Goal: Use online tool/utility: Utilize a website feature to perform a specific function

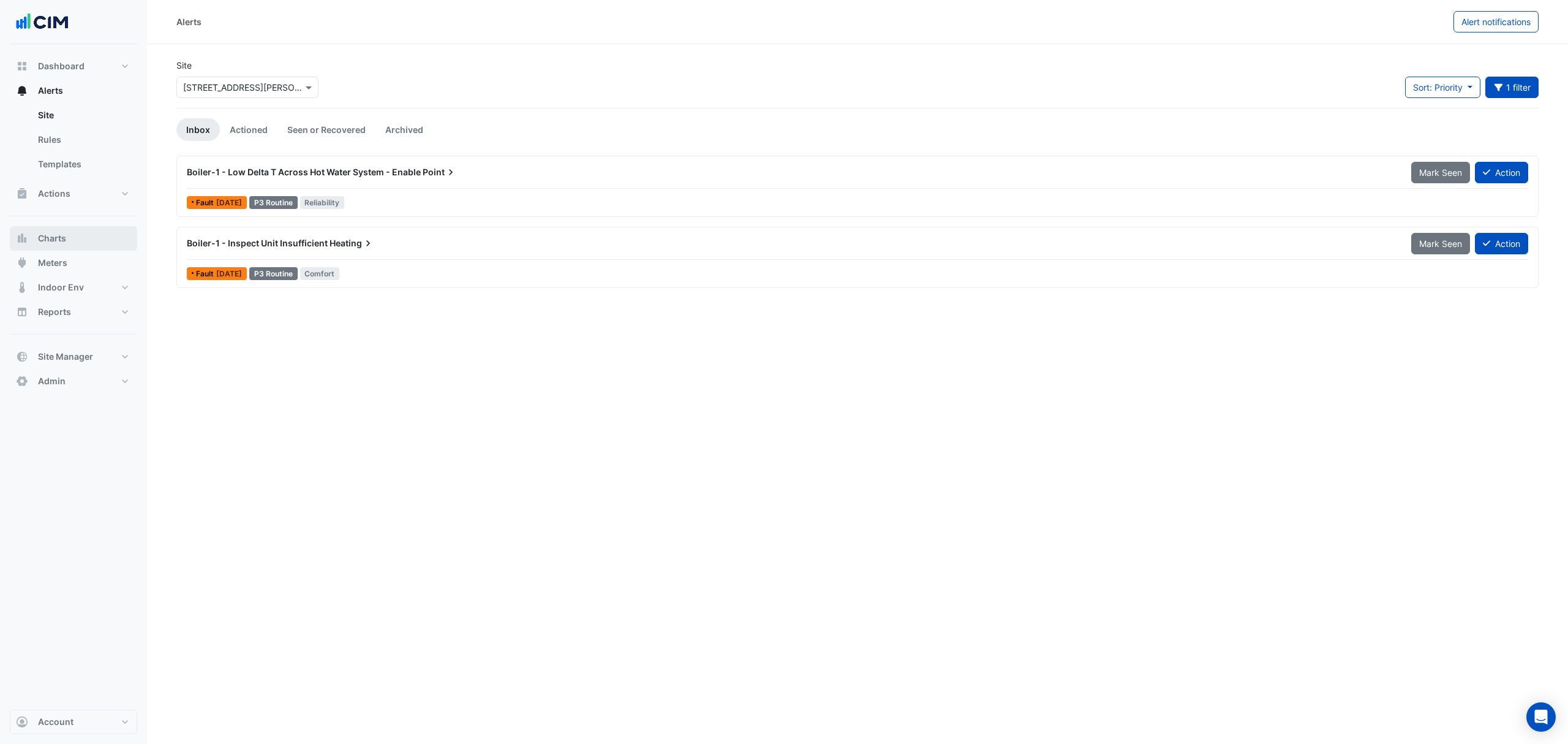
click at [77, 231] on button "Charts" at bounding box center [73, 238] width 128 height 25
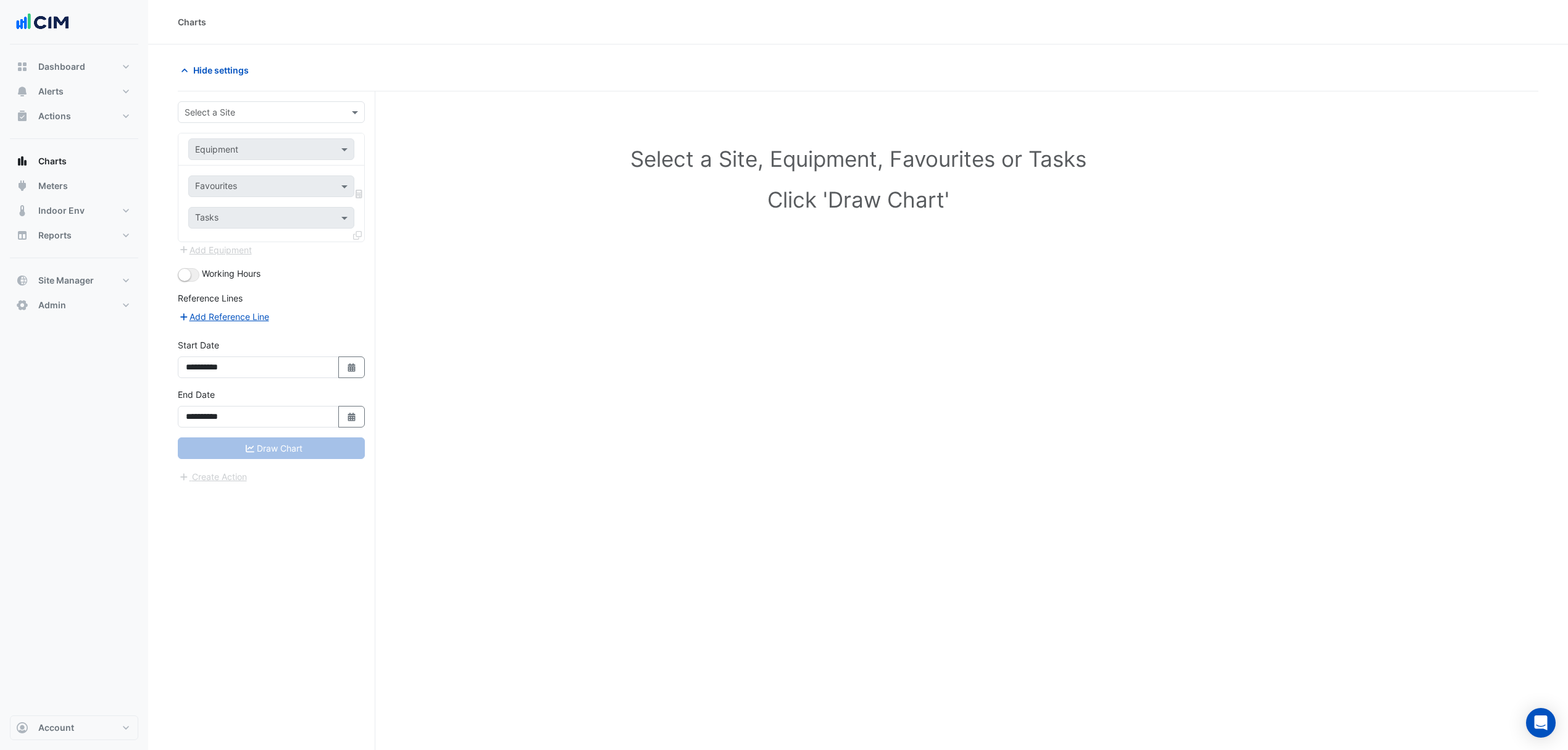
click at [326, 115] on input "text" at bounding box center [259, 112] width 149 height 13
type input "****"
click at [225, 149] on div "MQX4" at bounding box center [271, 157] width 186 height 18
click at [348, 141] on div "Equipment" at bounding box center [271, 150] width 166 height 22
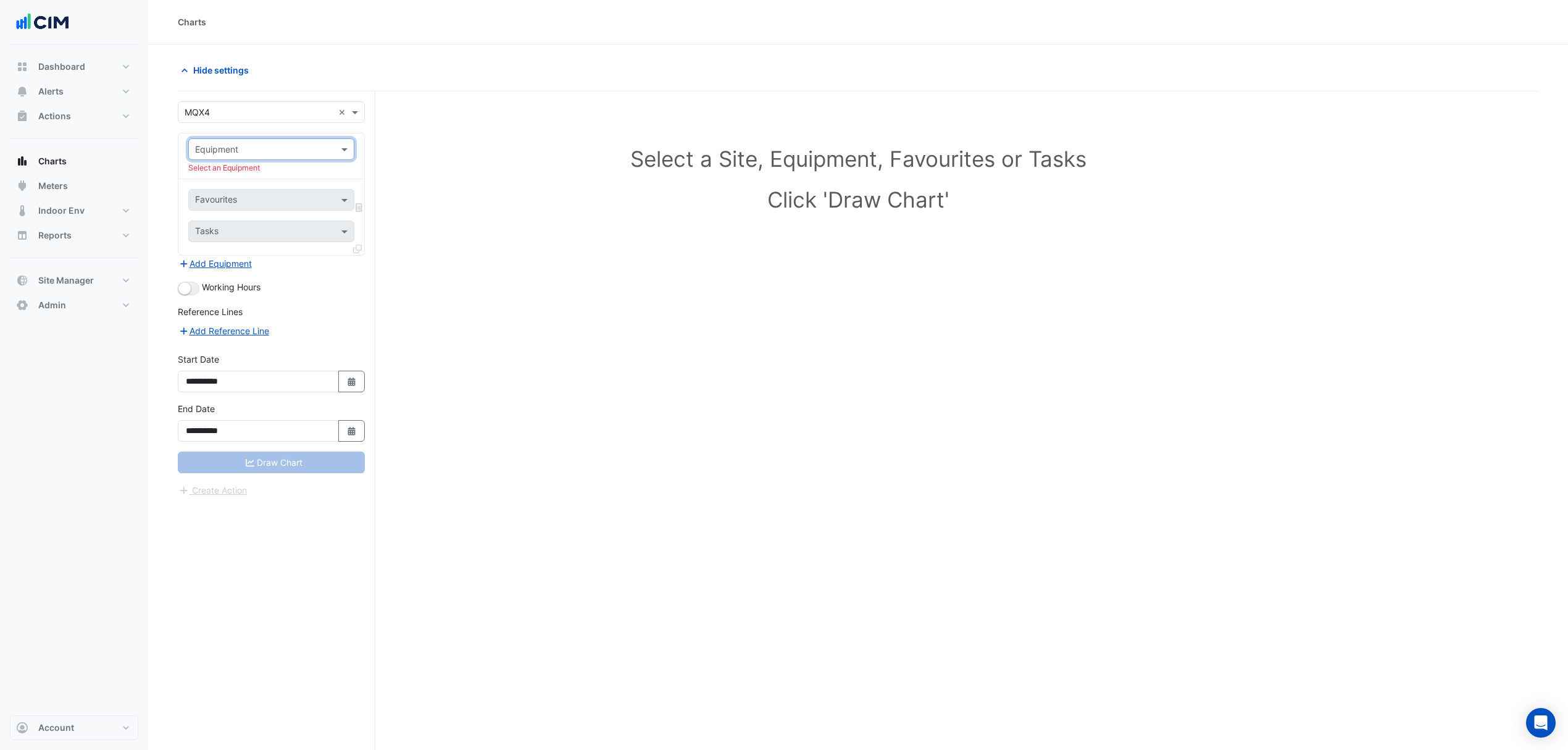
click at [338, 144] on span at bounding box center [345, 149] width 15 height 13
type input "*"
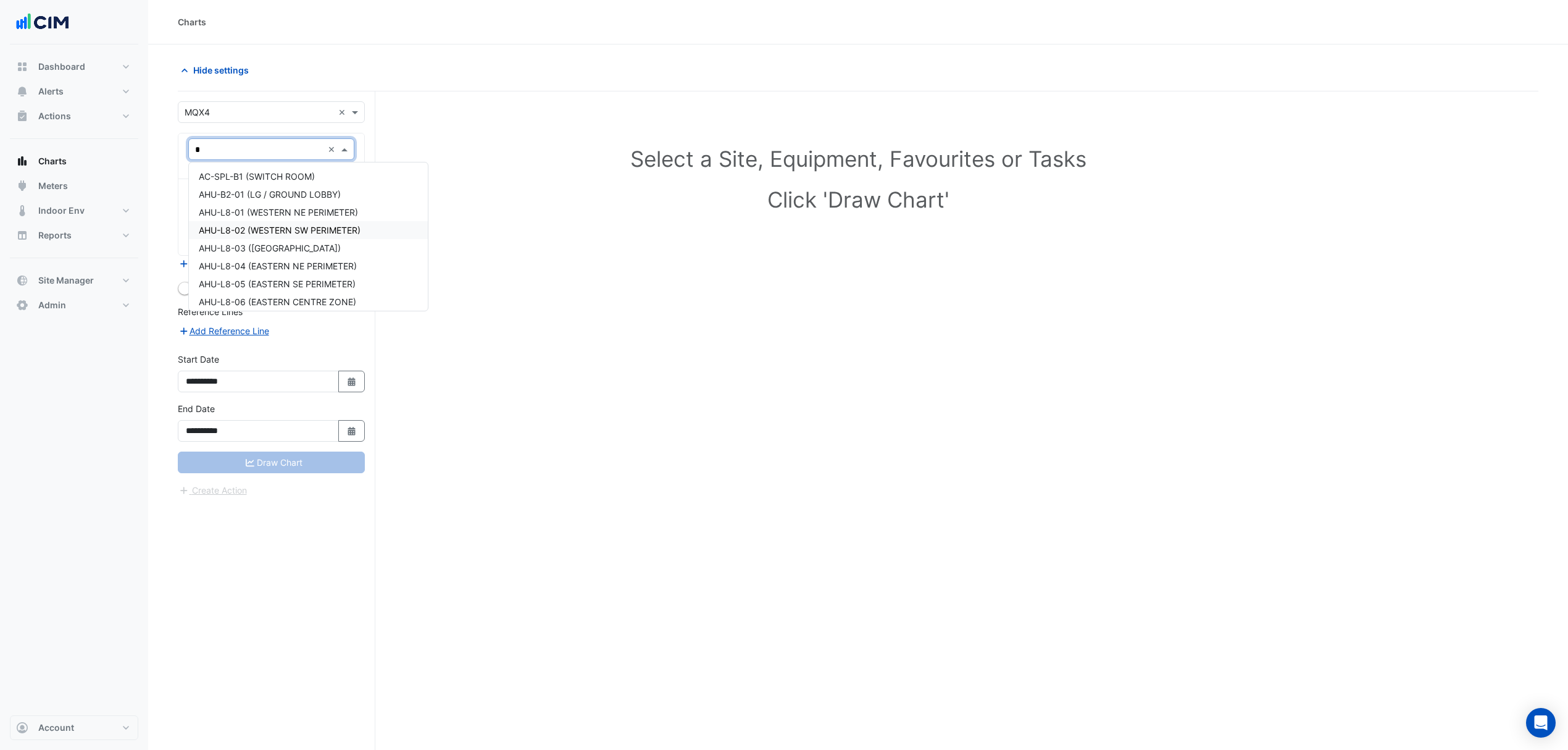
type input "**"
click at [251, 188] on span "HHWG-L08-01" at bounding box center [229, 184] width 60 height 11
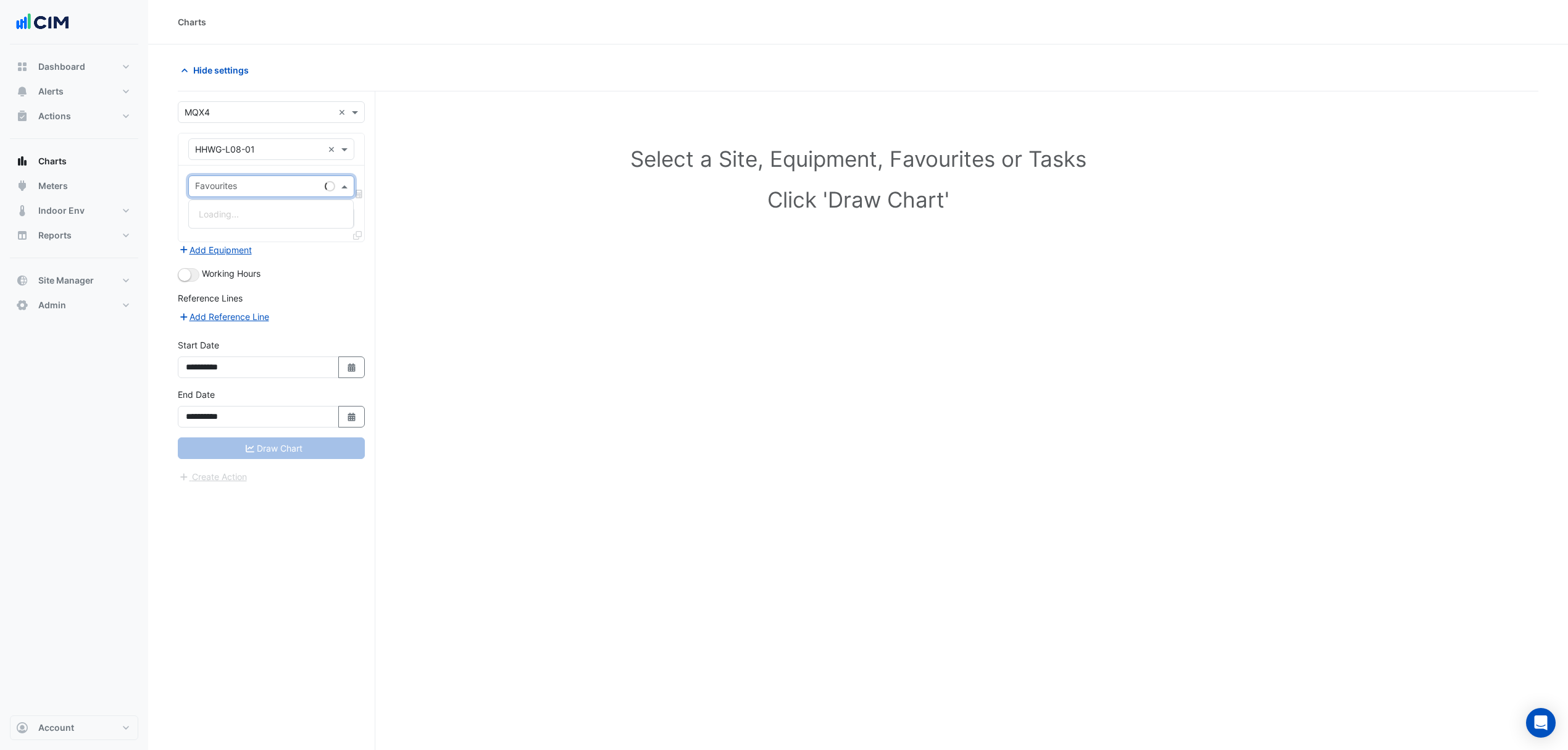
click at [344, 186] on span at bounding box center [345, 186] width 15 height 13
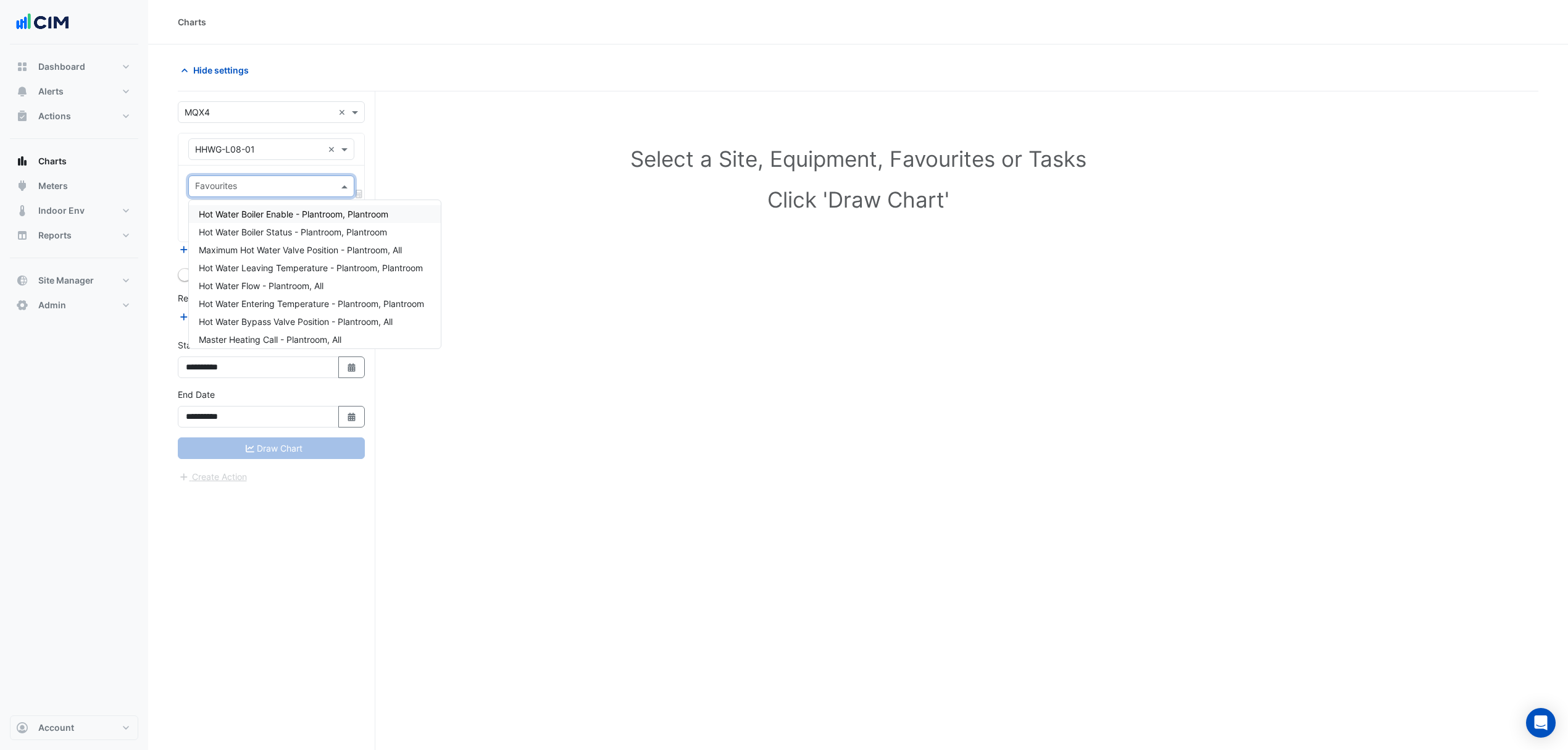
click at [269, 215] on span "Hot Water Boiler Enable - Plantroom, Plantroom" at bounding box center [293, 214] width 190 height 11
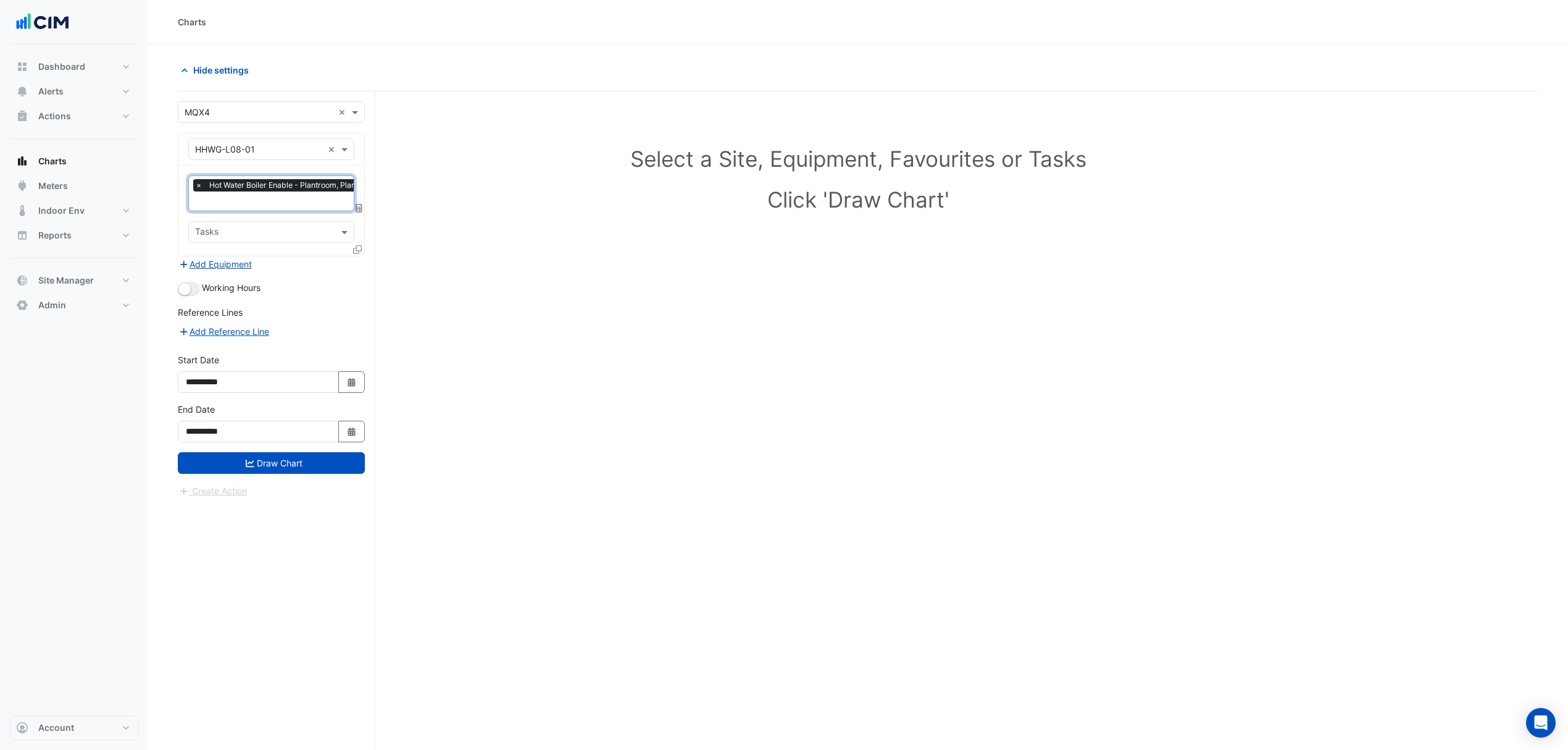
click at [269, 207] on input "text" at bounding box center [288, 202] width 188 height 13
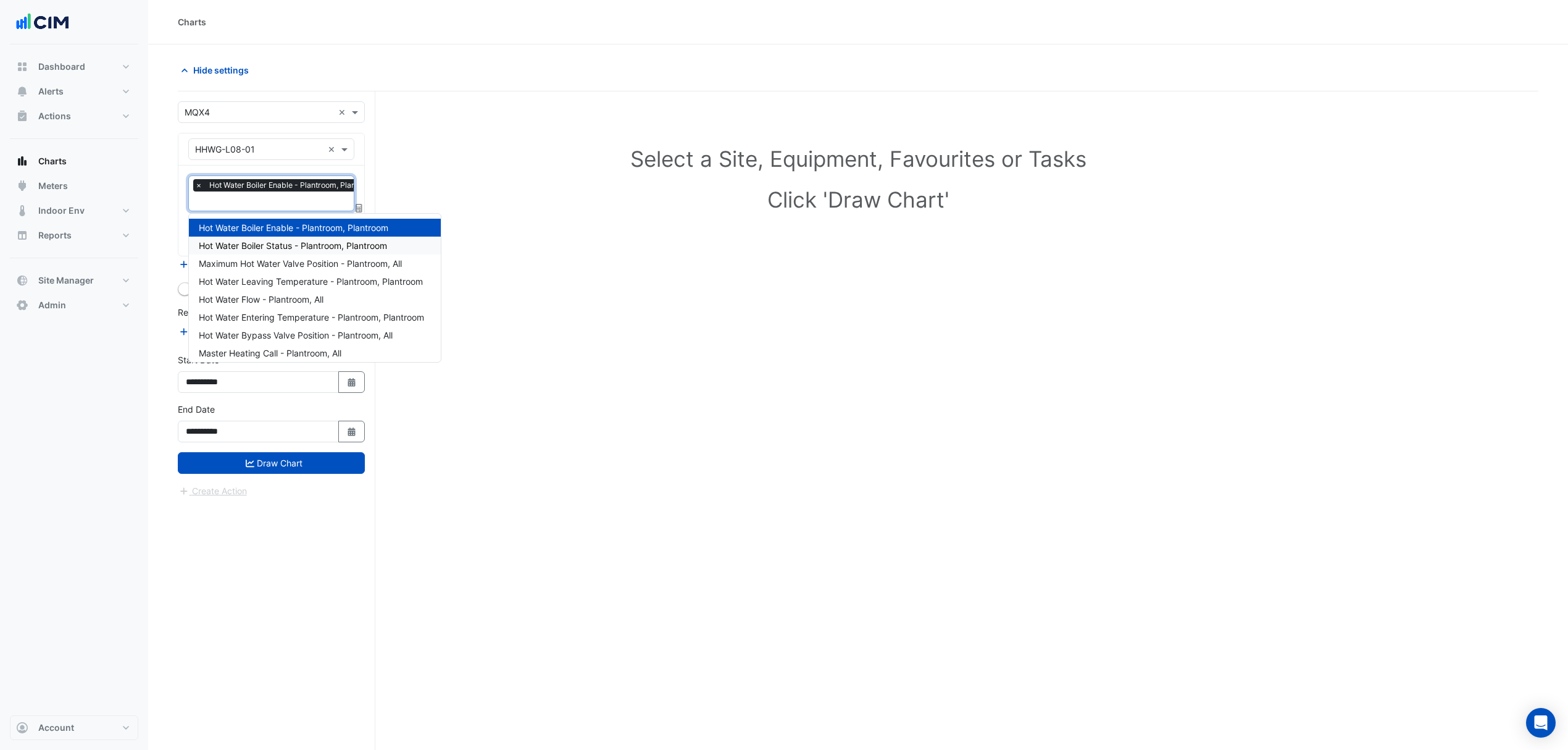
click at [250, 242] on span "Hot Water Boiler Status - Plantroom, Plantroom" at bounding box center [292, 246] width 189 height 11
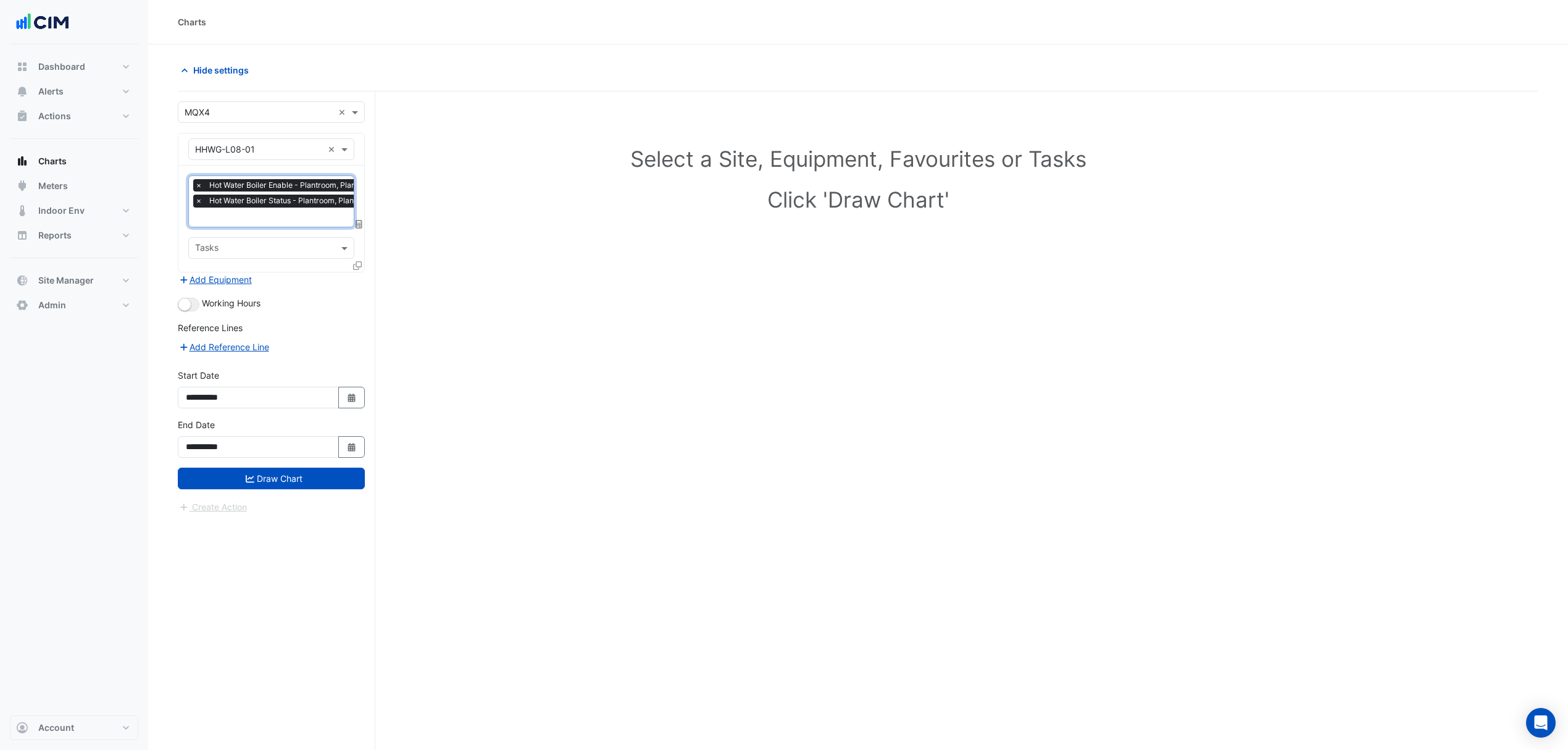
click at [269, 223] on input "text" at bounding box center [288, 218] width 188 height 13
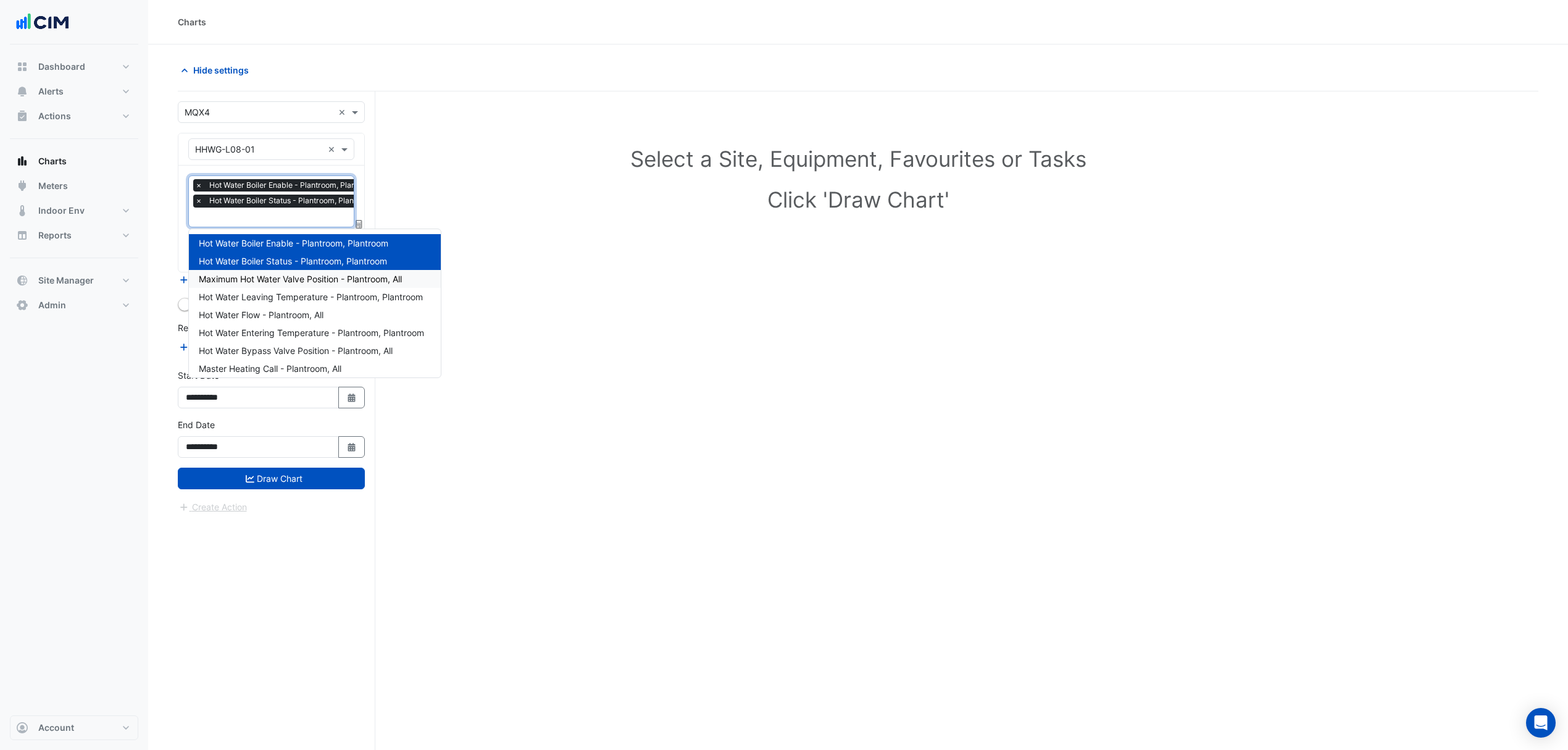
click at [251, 271] on div "Maximum Hot Water Valve Position - Plantroom, All" at bounding box center [314, 279] width 252 height 18
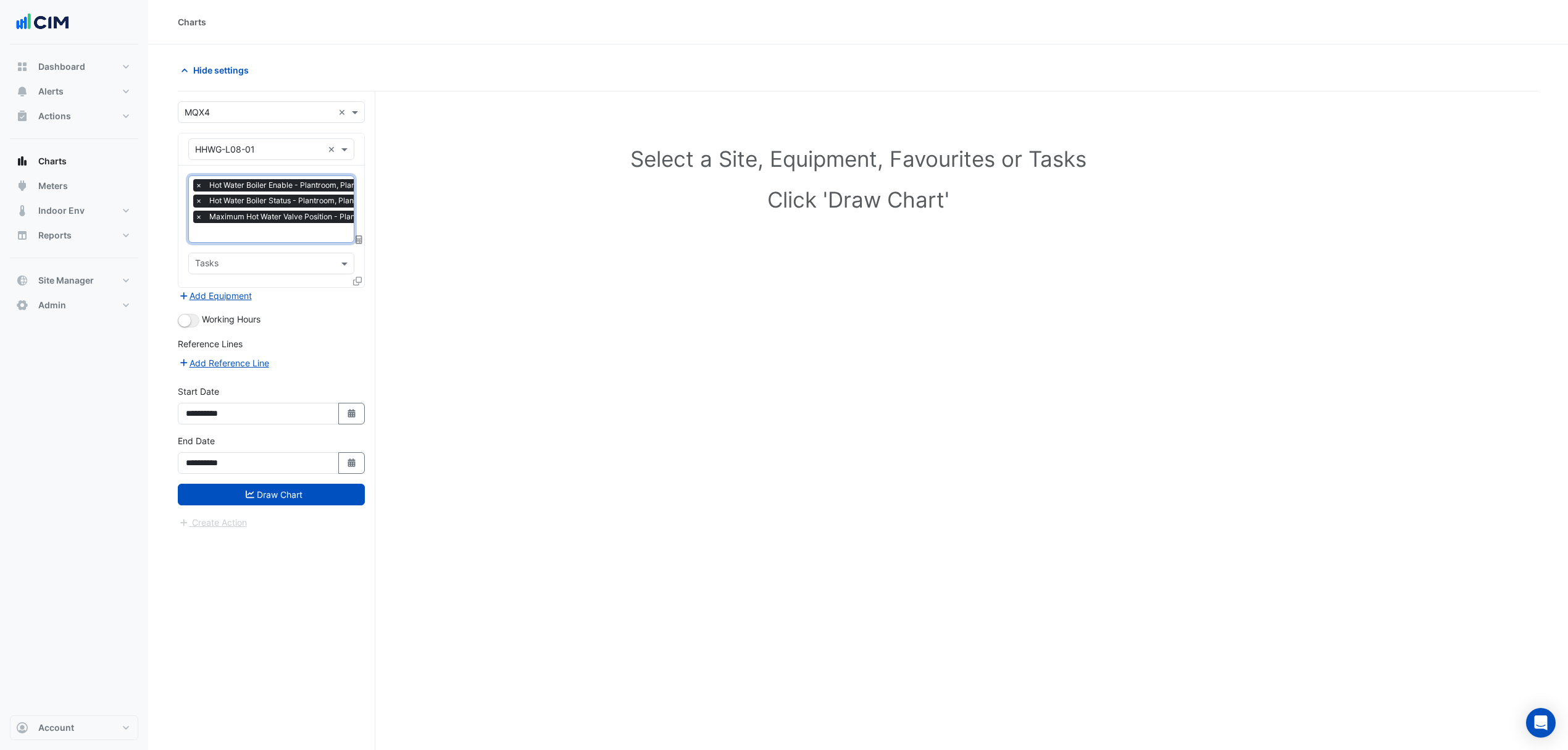
click at [264, 232] on input "text" at bounding box center [294, 234] width 200 height 13
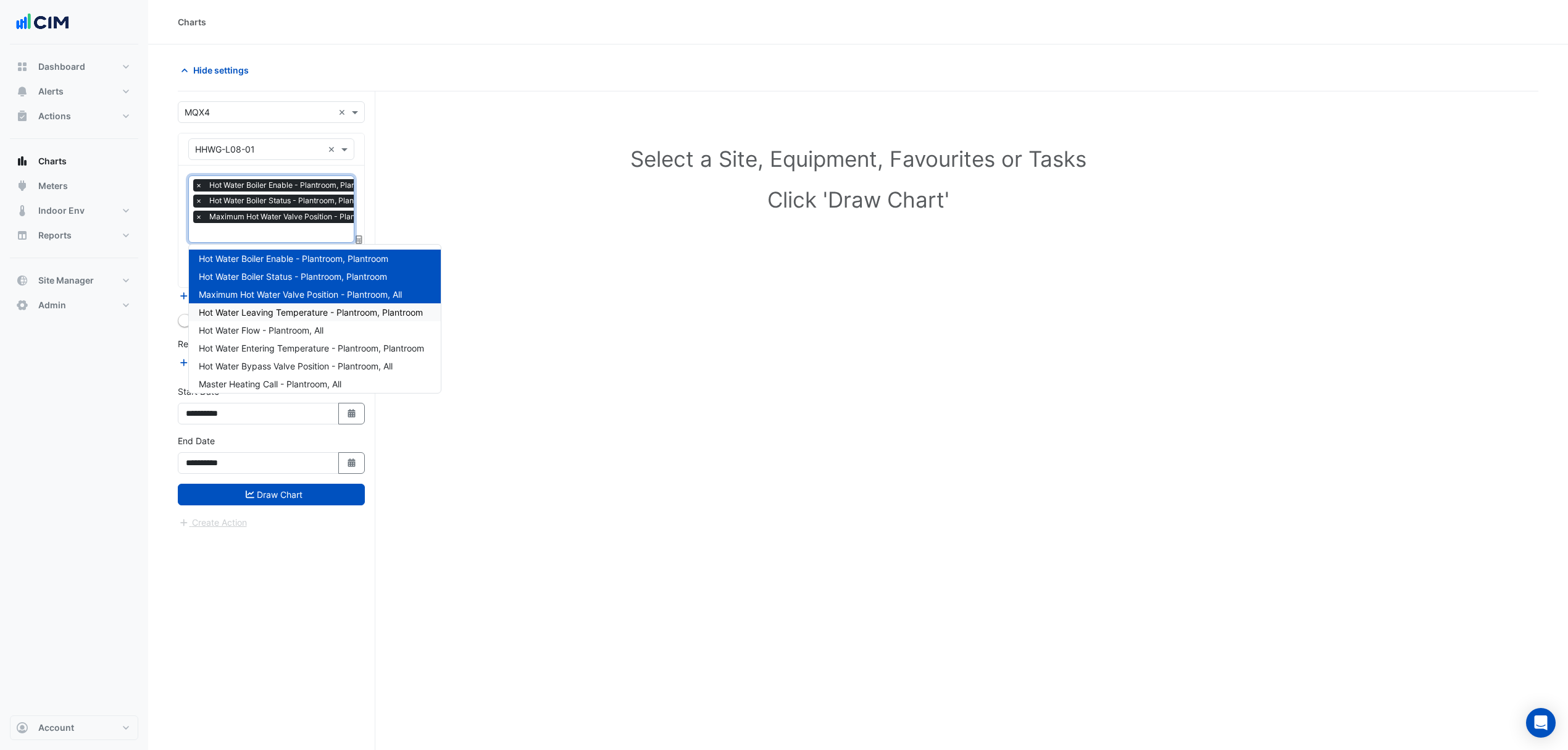
click at [239, 307] on span "Hot Water Leaving Temperature - Plantroom, Plantroom" at bounding box center [310, 312] width 224 height 11
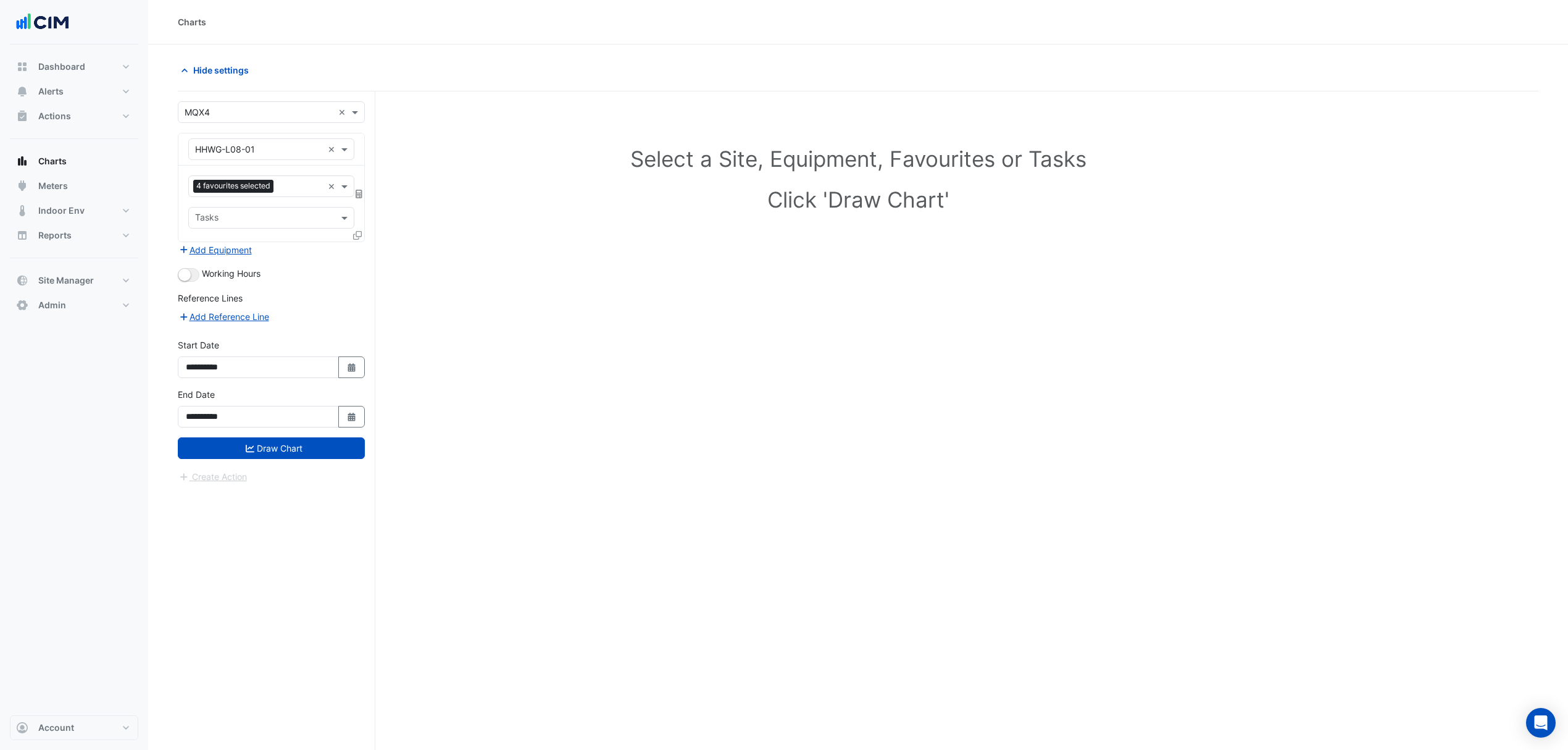
click at [353, 238] on icon at bounding box center [357, 235] width 9 height 9
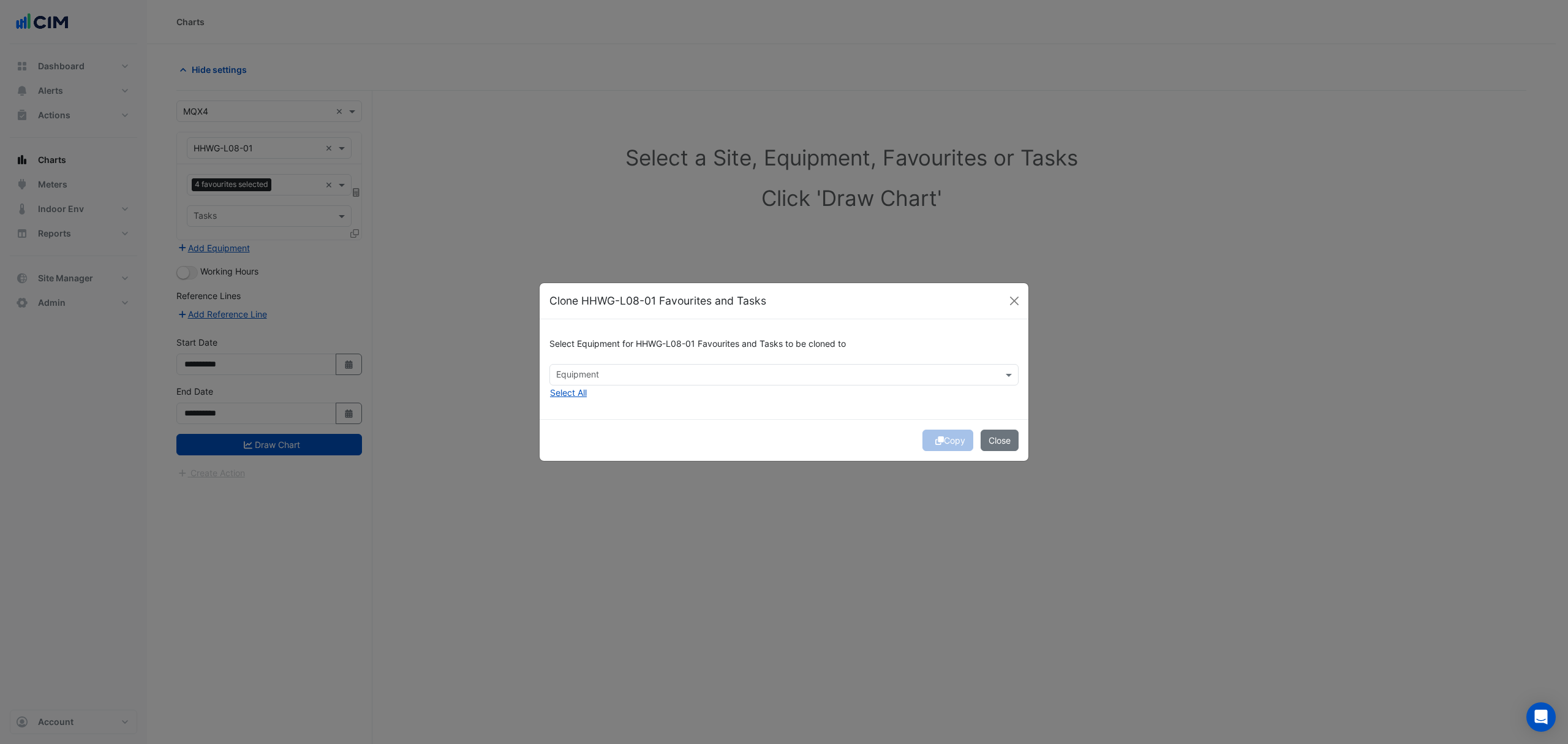
click at [580, 373] on input "text" at bounding box center [777, 375] width 442 height 13
click at [585, 407] on div "HHWG-L08-02" at bounding box center [589, 401] width 79 height 18
click at [873, 435] on div "Copy Close" at bounding box center [784, 440] width 488 height 42
click at [935, 440] on icon "submit" at bounding box center [939, 440] width 9 height 9
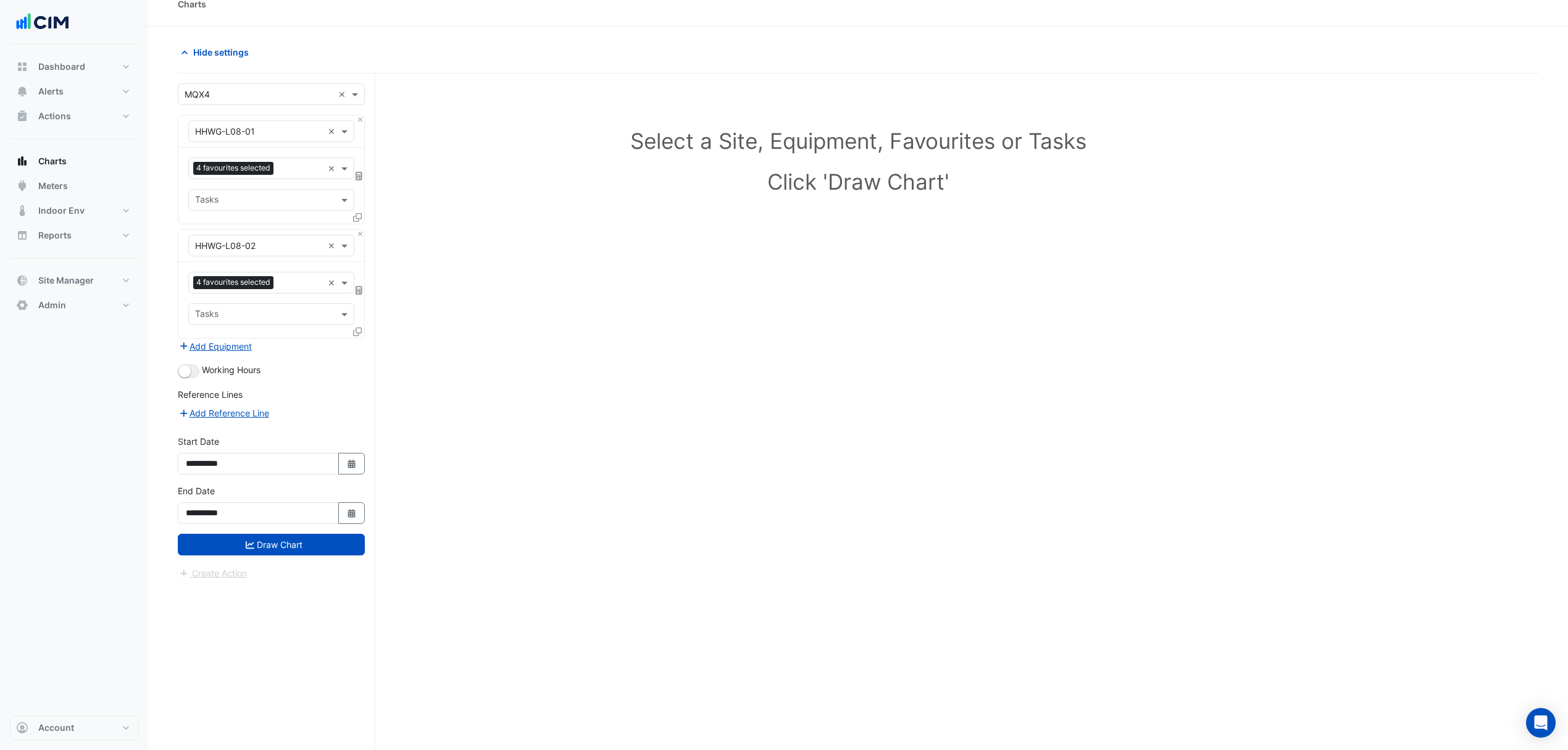
scroll to position [48, 0]
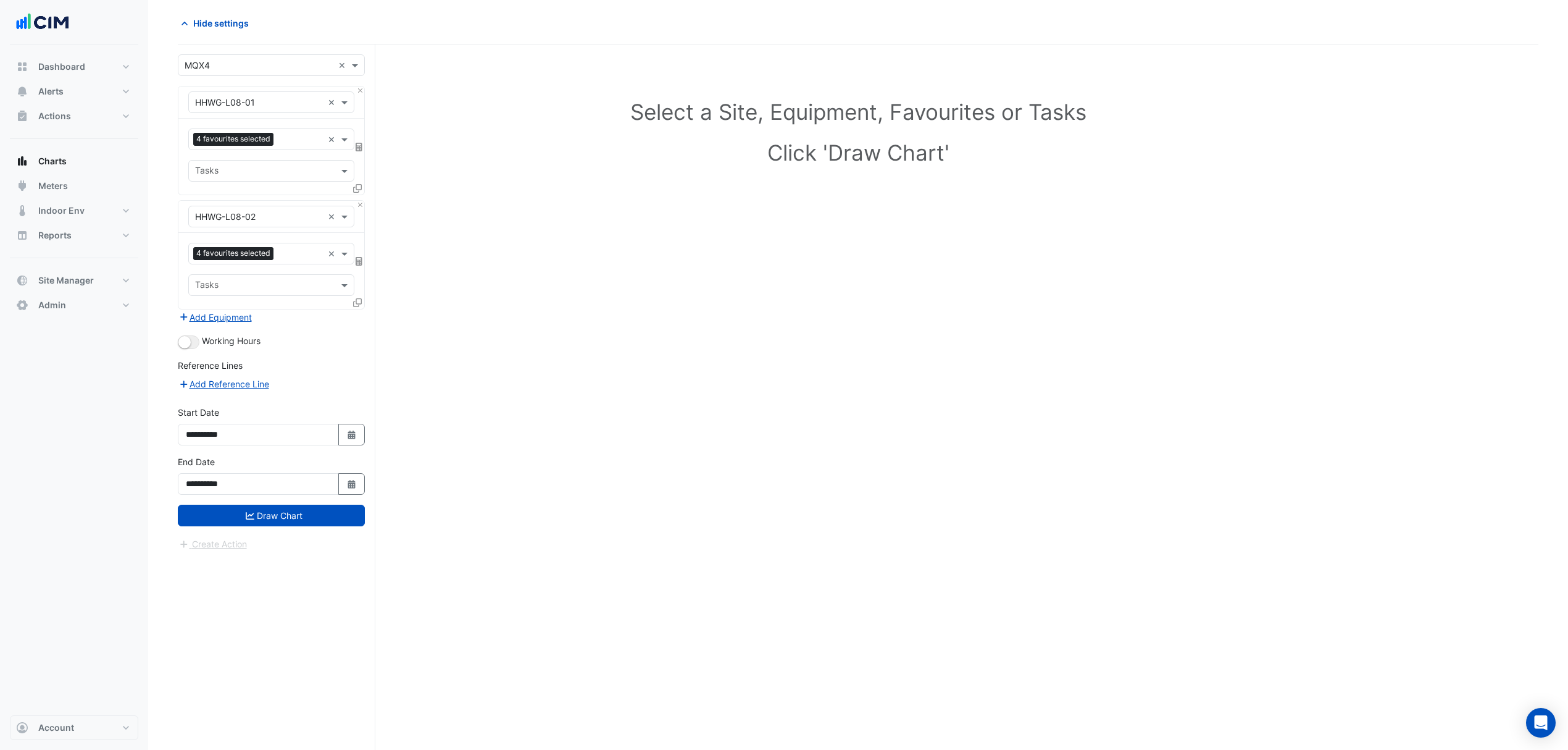
click at [265, 512] on button "Draw Chart" at bounding box center [270, 515] width 187 height 22
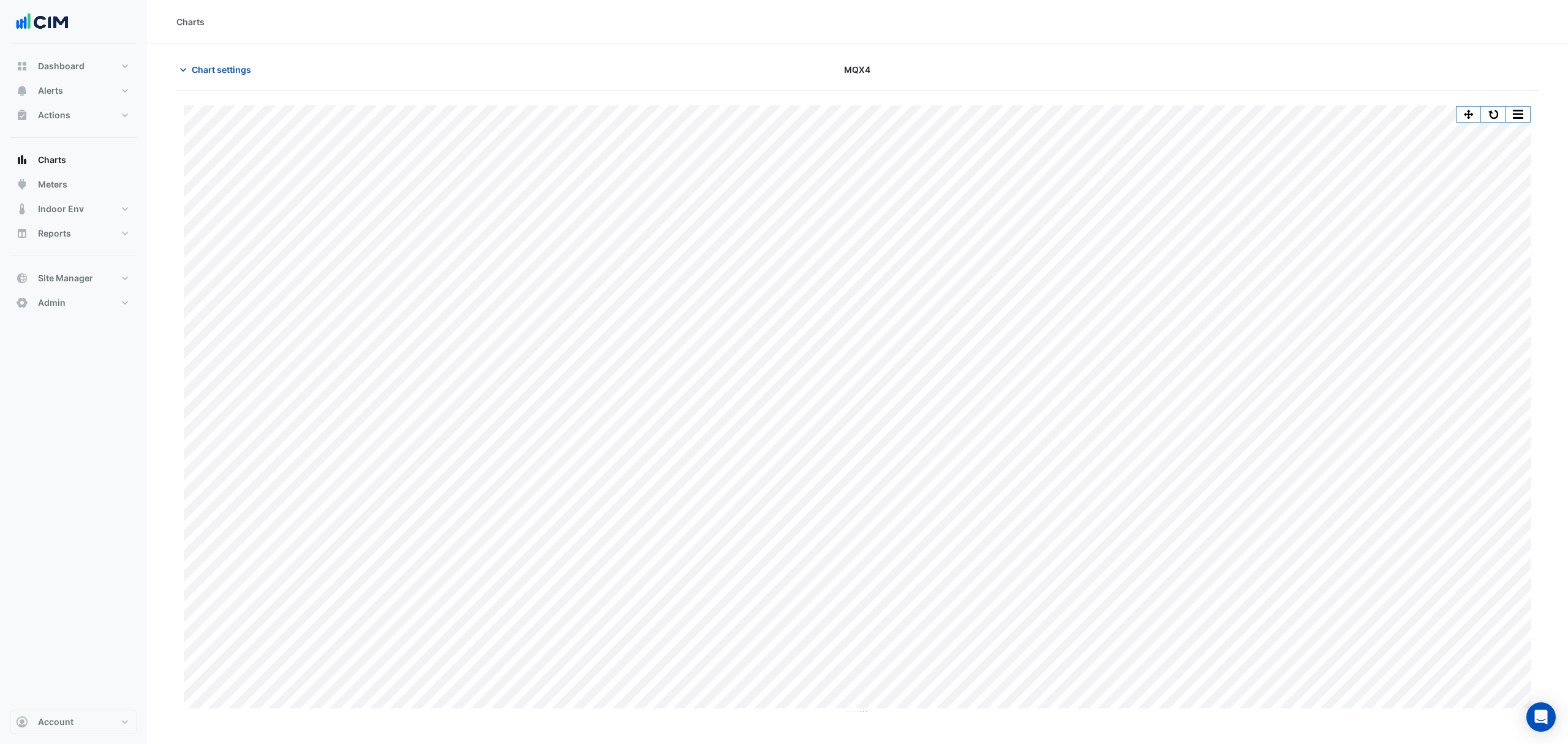
click at [241, 66] on span "Chart settings" at bounding box center [222, 69] width 59 height 13
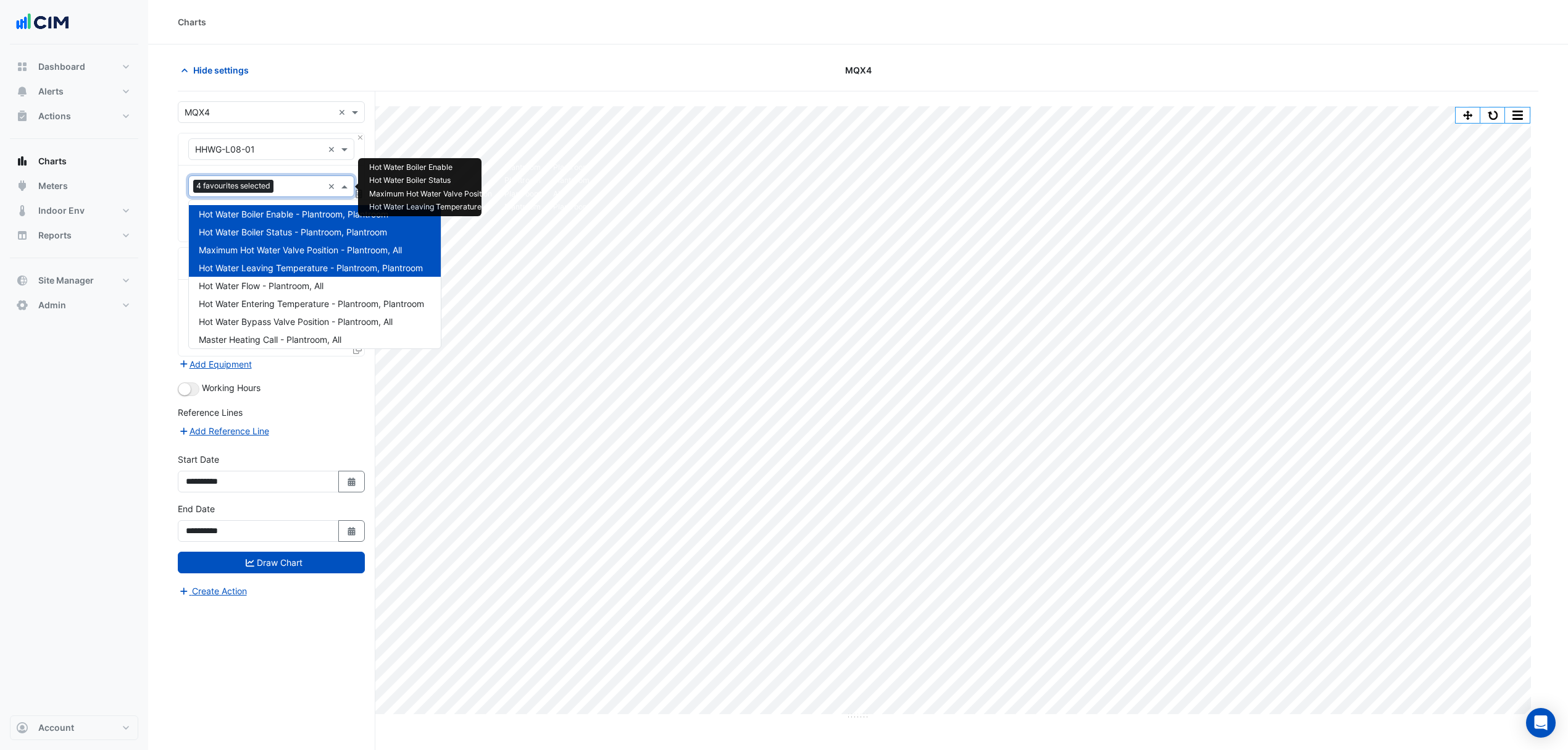
click at [300, 185] on input "text" at bounding box center [300, 187] width 45 height 13
click at [214, 72] on span "Hide settings" at bounding box center [222, 70] width 56 height 13
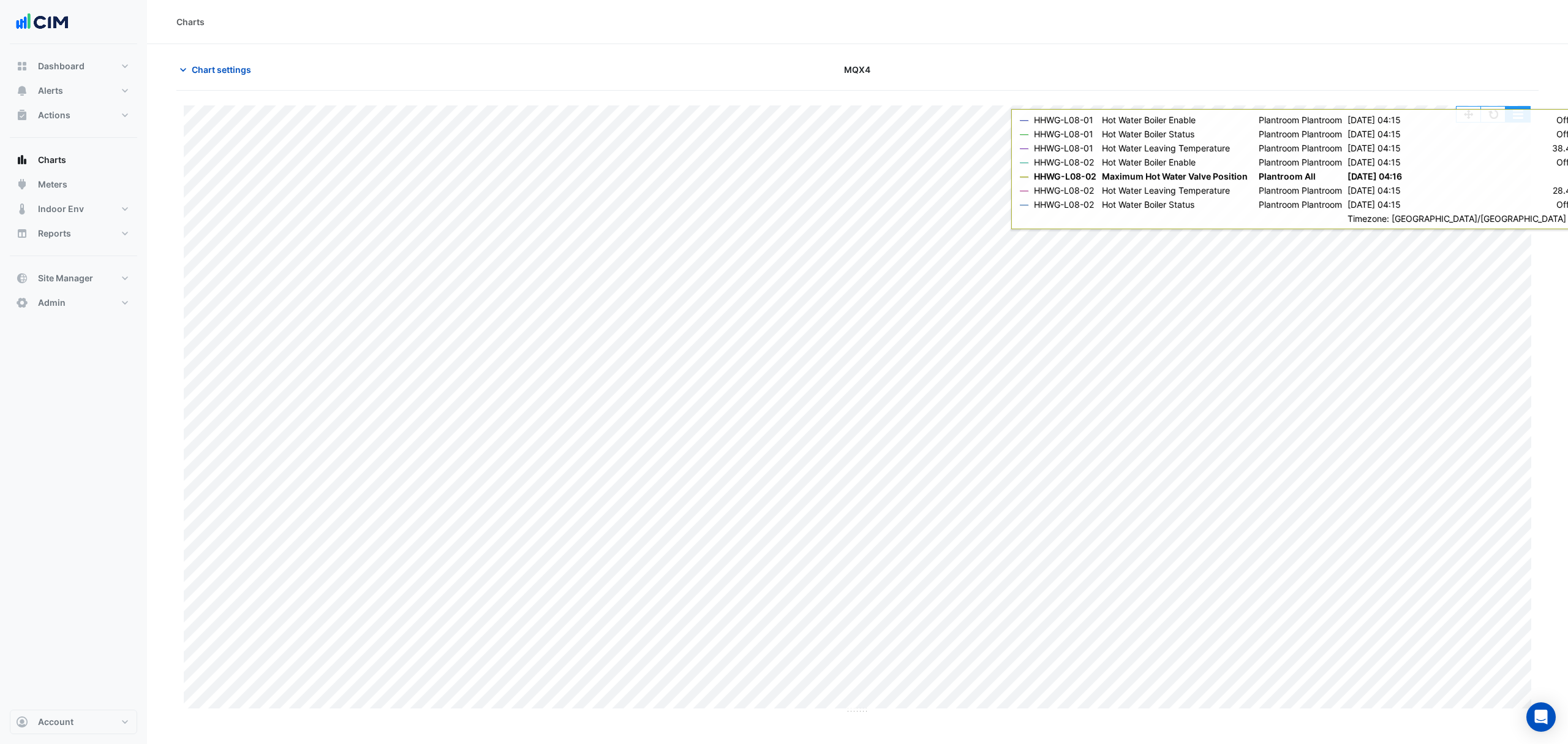
click at [1522, 111] on button "button" at bounding box center [1517, 114] width 25 height 15
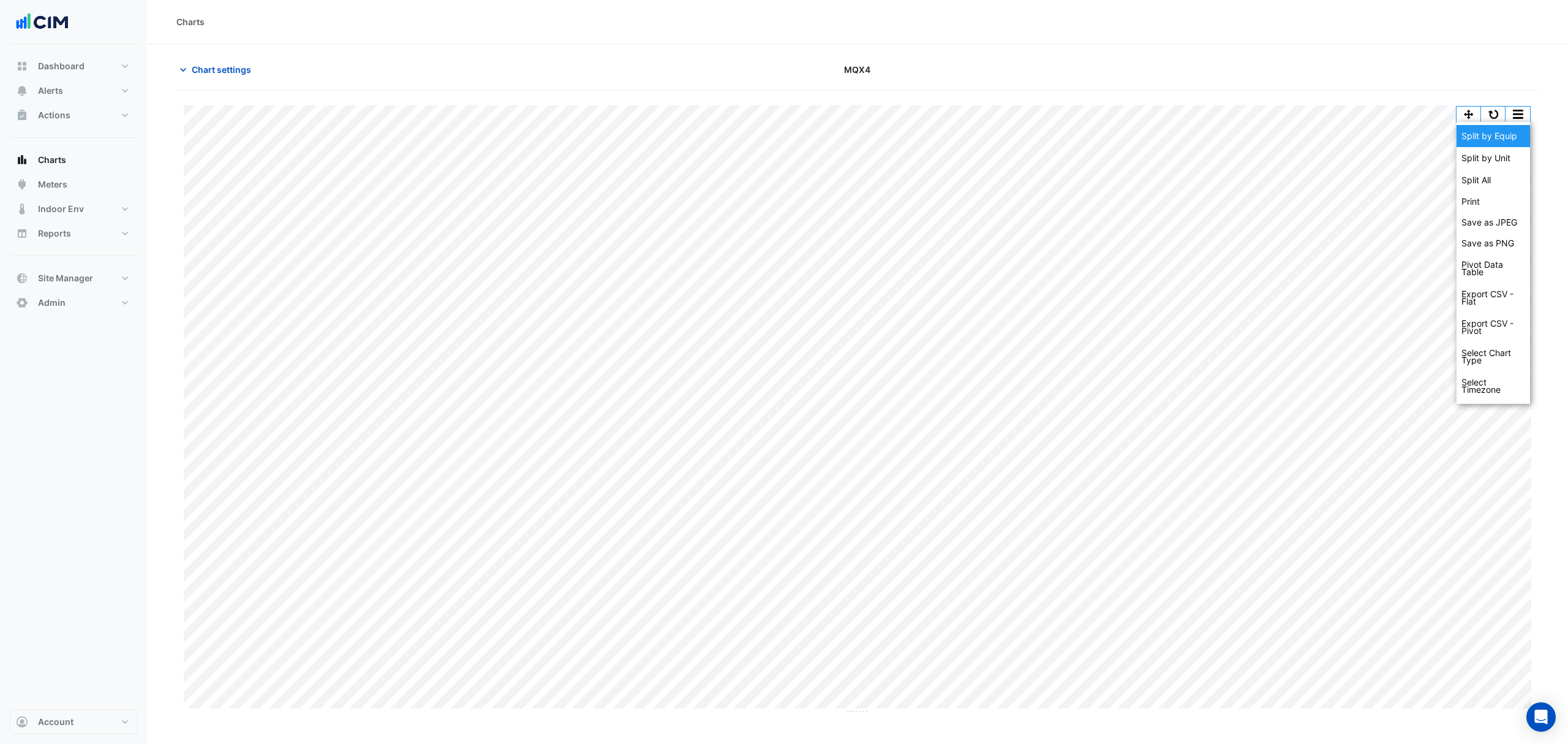
click at [1502, 143] on div "Split by Equip" at bounding box center [1493, 136] width 73 height 22
click at [248, 66] on span "Chart settings" at bounding box center [222, 69] width 59 height 13
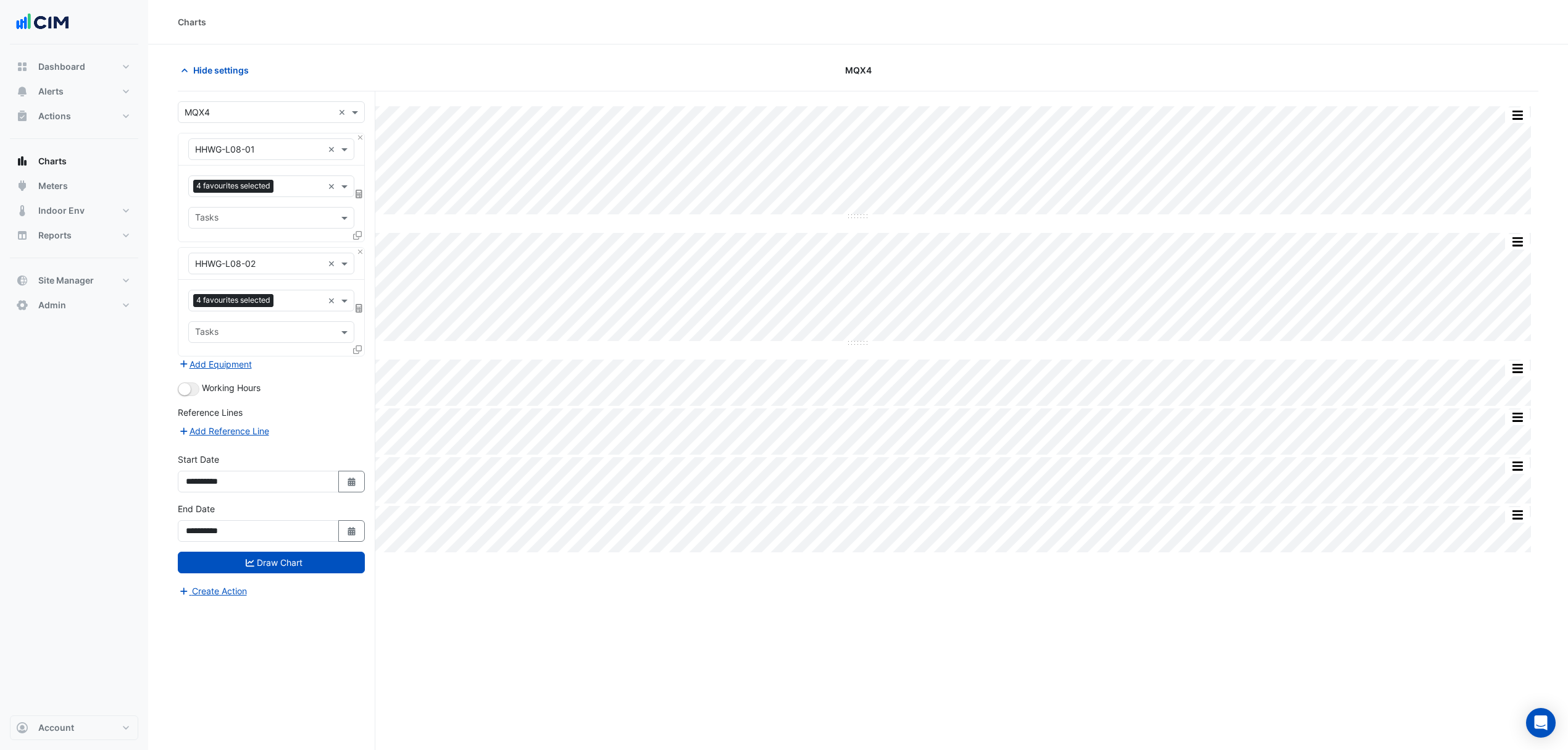
click at [223, 366] on button "Add Equipment" at bounding box center [215, 364] width 75 height 14
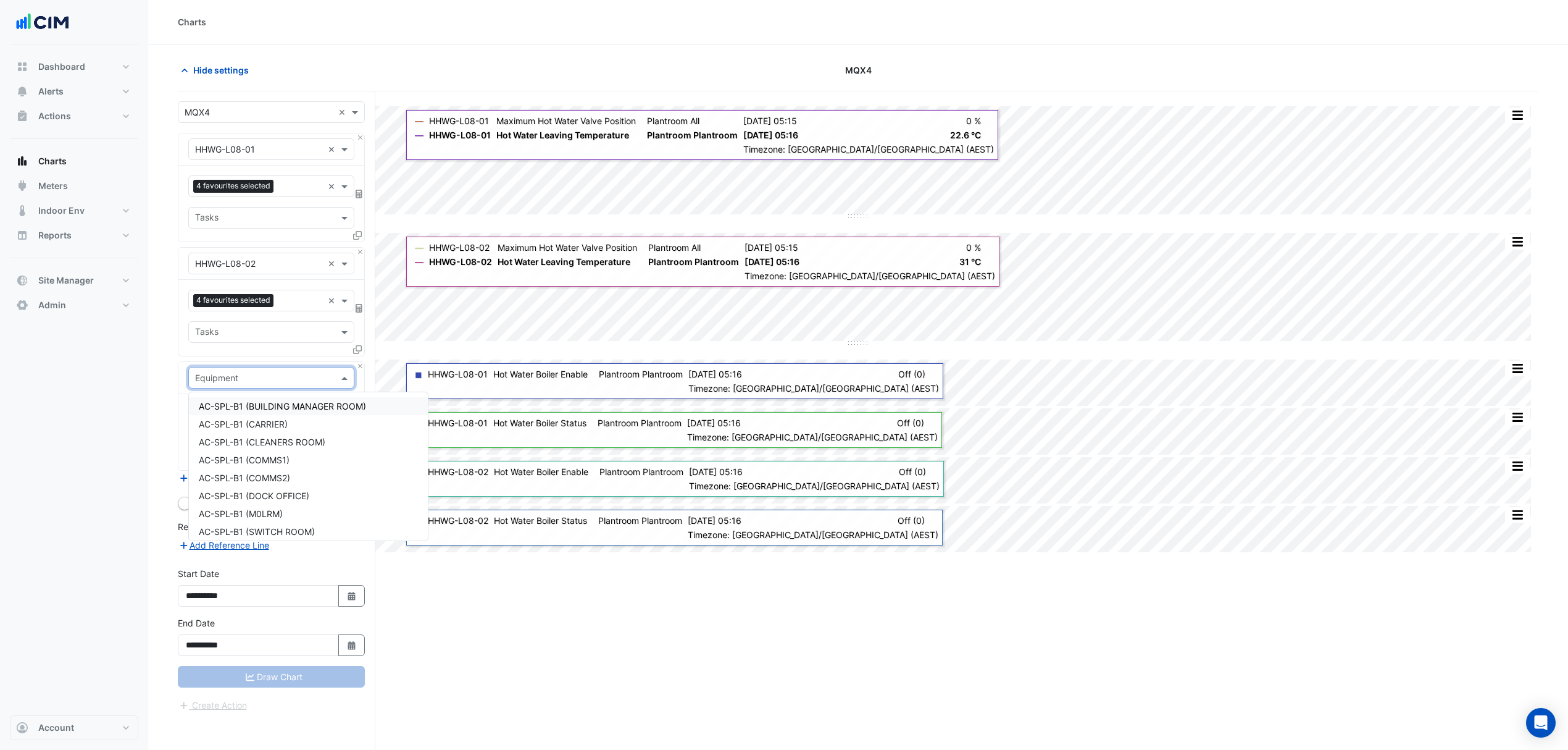
click at [215, 384] on input "text" at bounding box center [259, 377] width 128 height 13
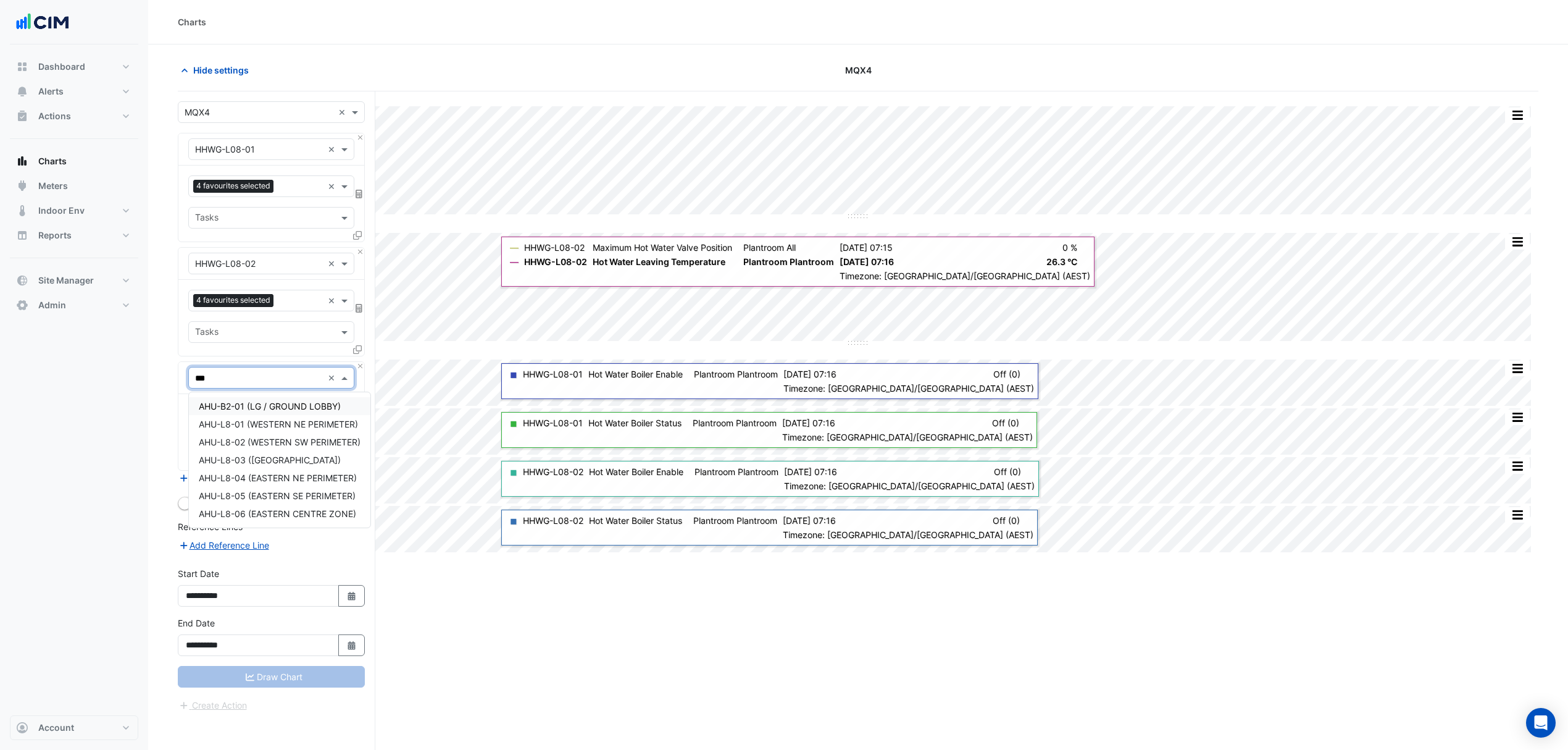
type input "***"
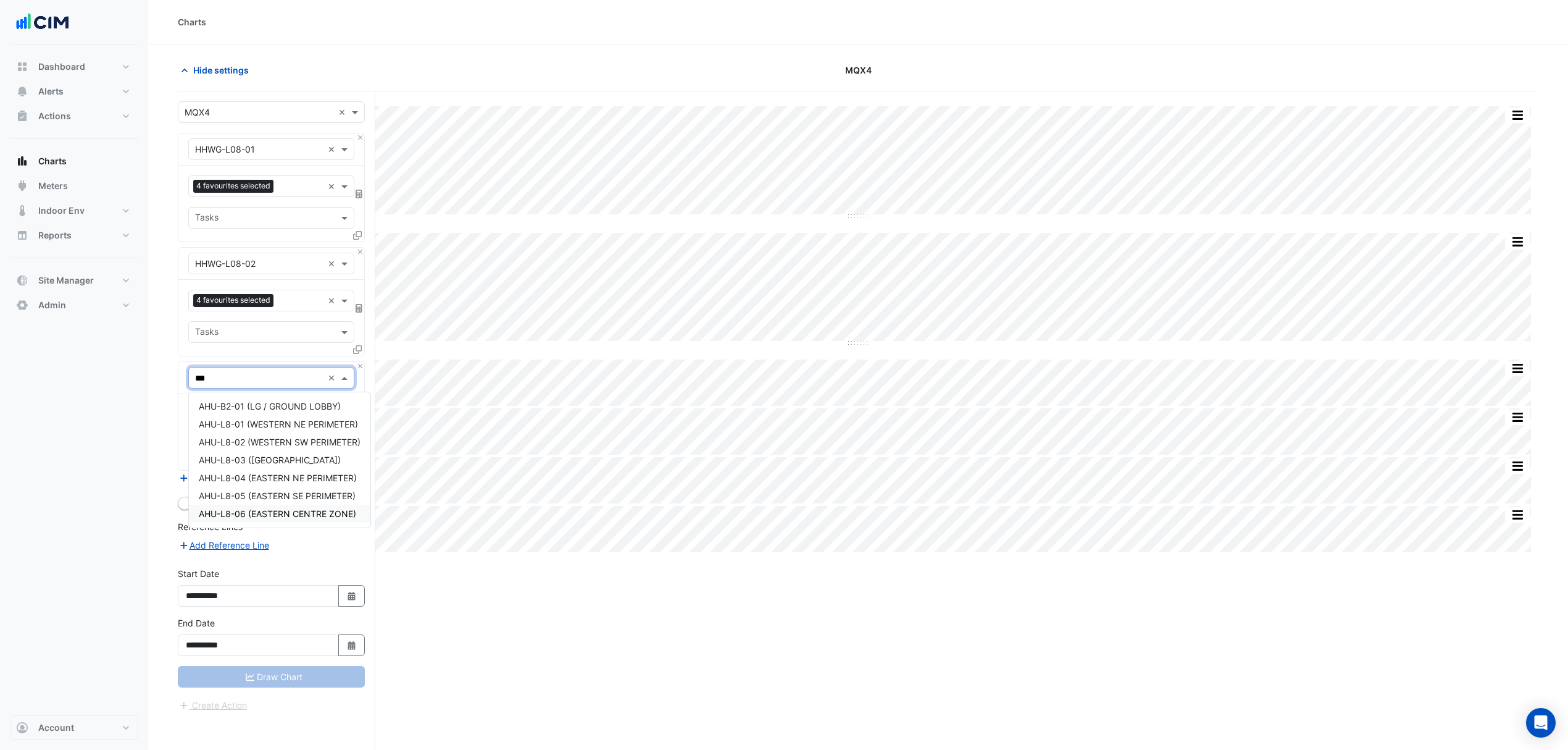
click at [237, 516] on span "AHU-L8-06 (EASTERN CENTRE ZONE)" at bounding box center [277, 513] width 158 height 11
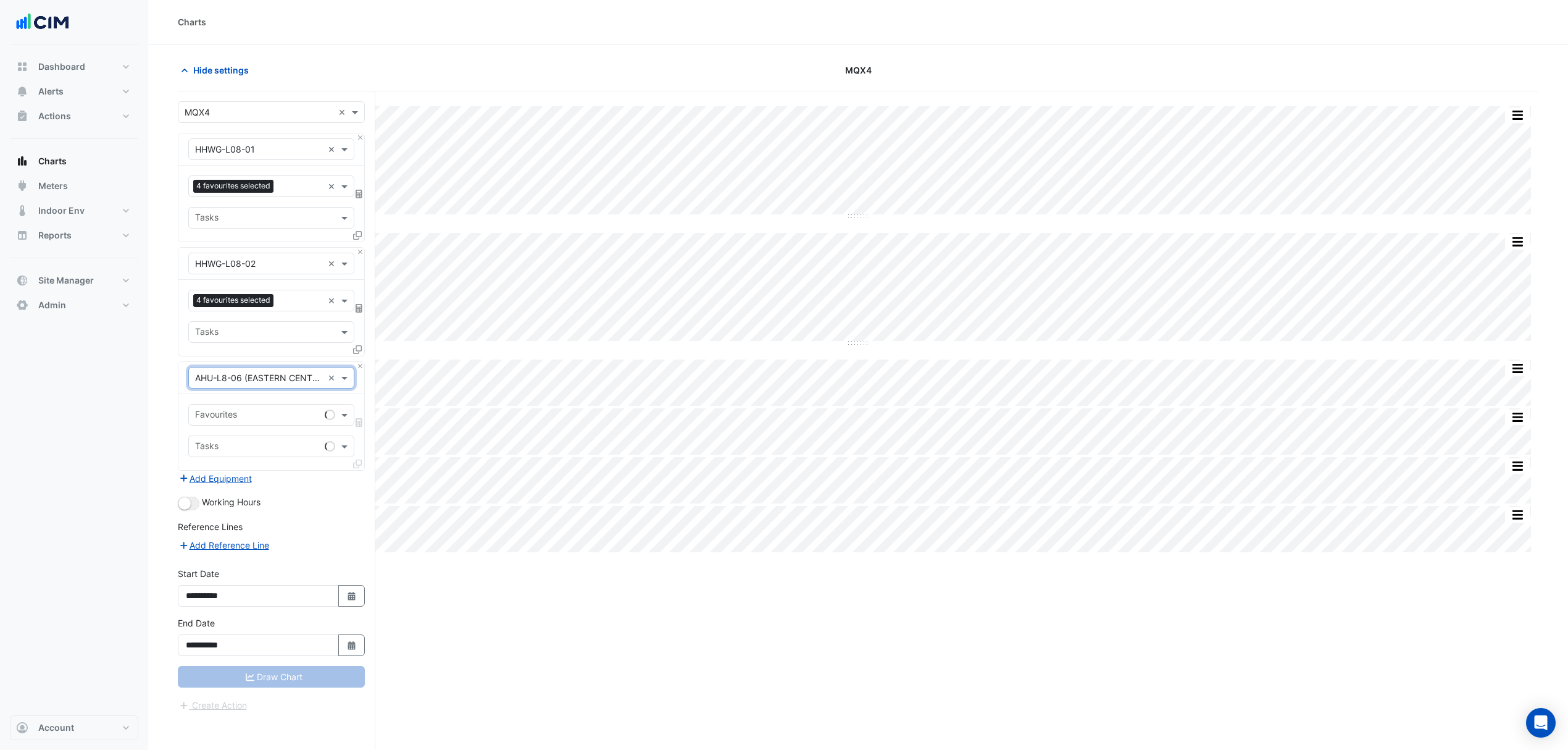
click at [301, 413] on input "text" at bounding box center [257, 415] width 125 height 13
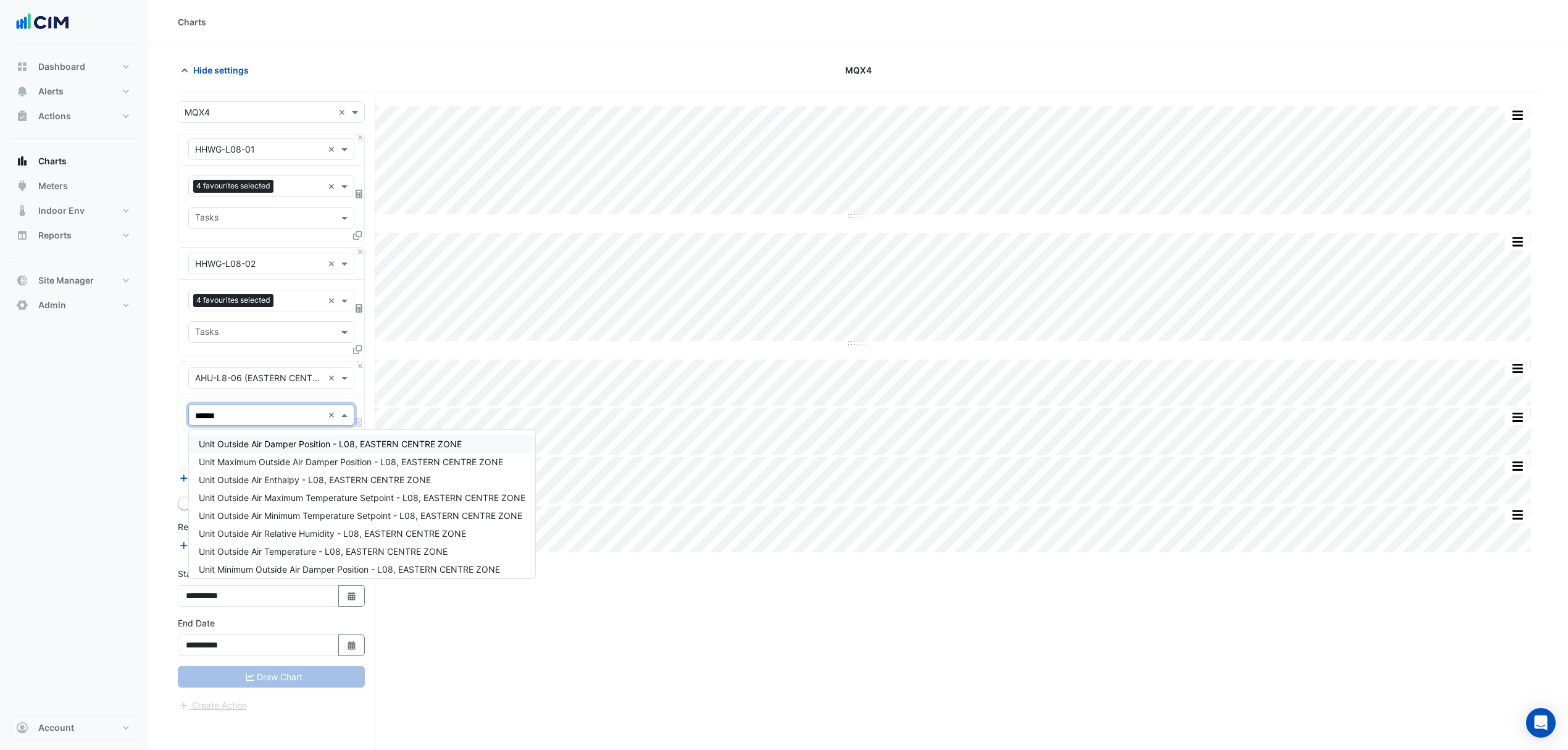
type input "*******"
click at [262, 445] on span "Unit Outside Air Damper Position - L08, EASTERN CENTRE ZONE" at bounding box center [329, 443] width 262 height 11
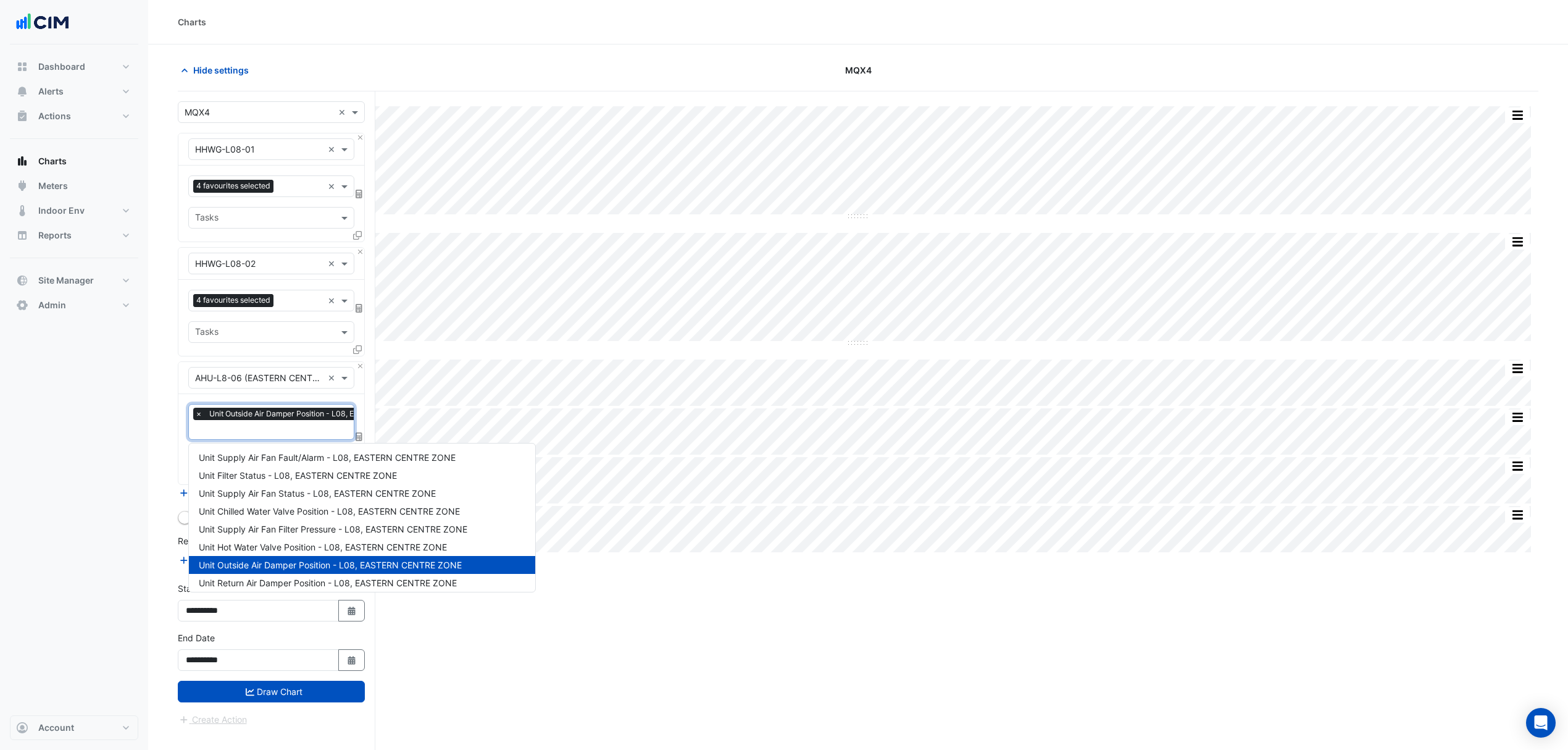
click at [262, 437] on input "text" at bounding box center [318, 430] width 249 height 13
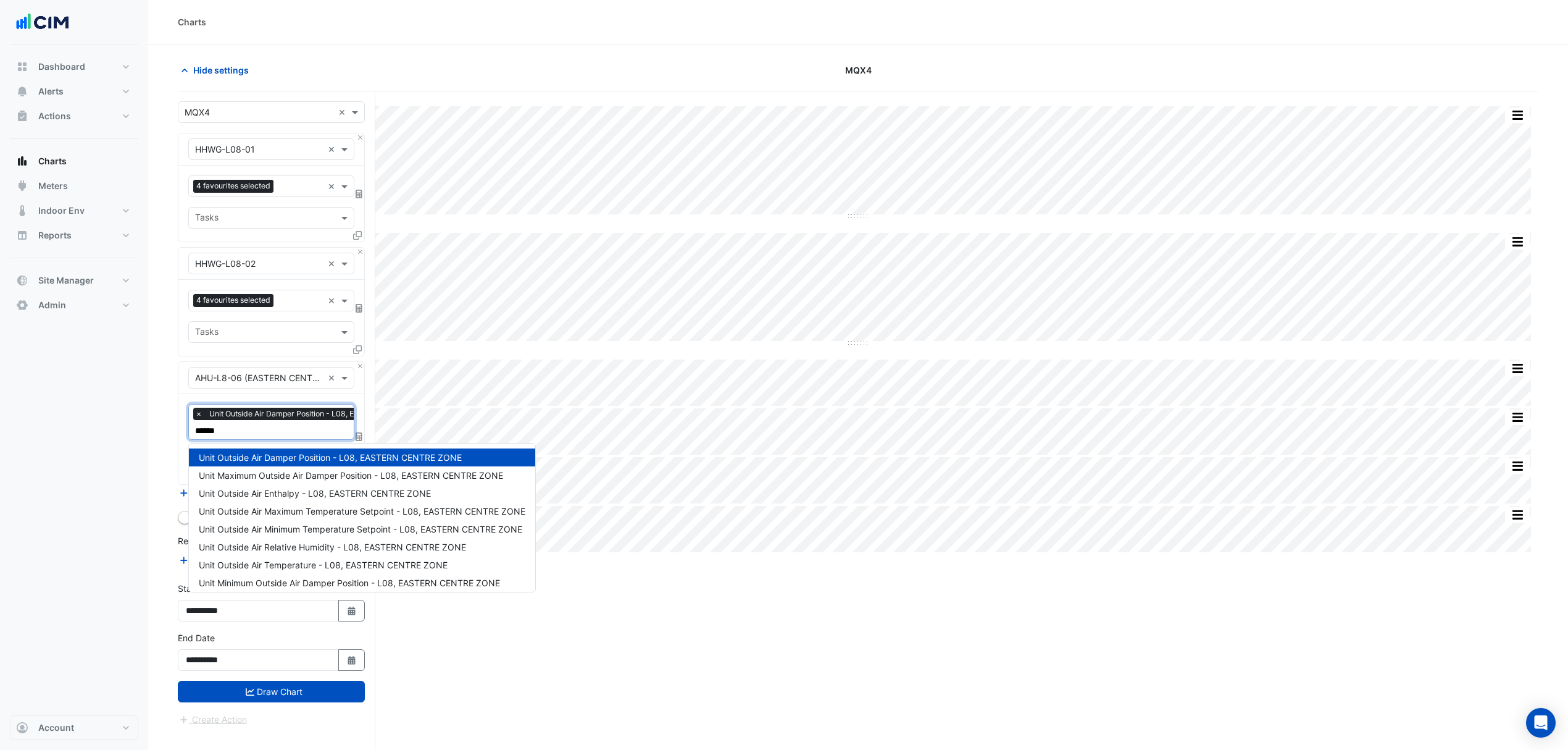
type input "*******"
click at [237, 560] on span "Unit Outside Air Temperature - L08, EASTERN CENTRE ZONE" at bounding box center [322, 564] width 249 height 11
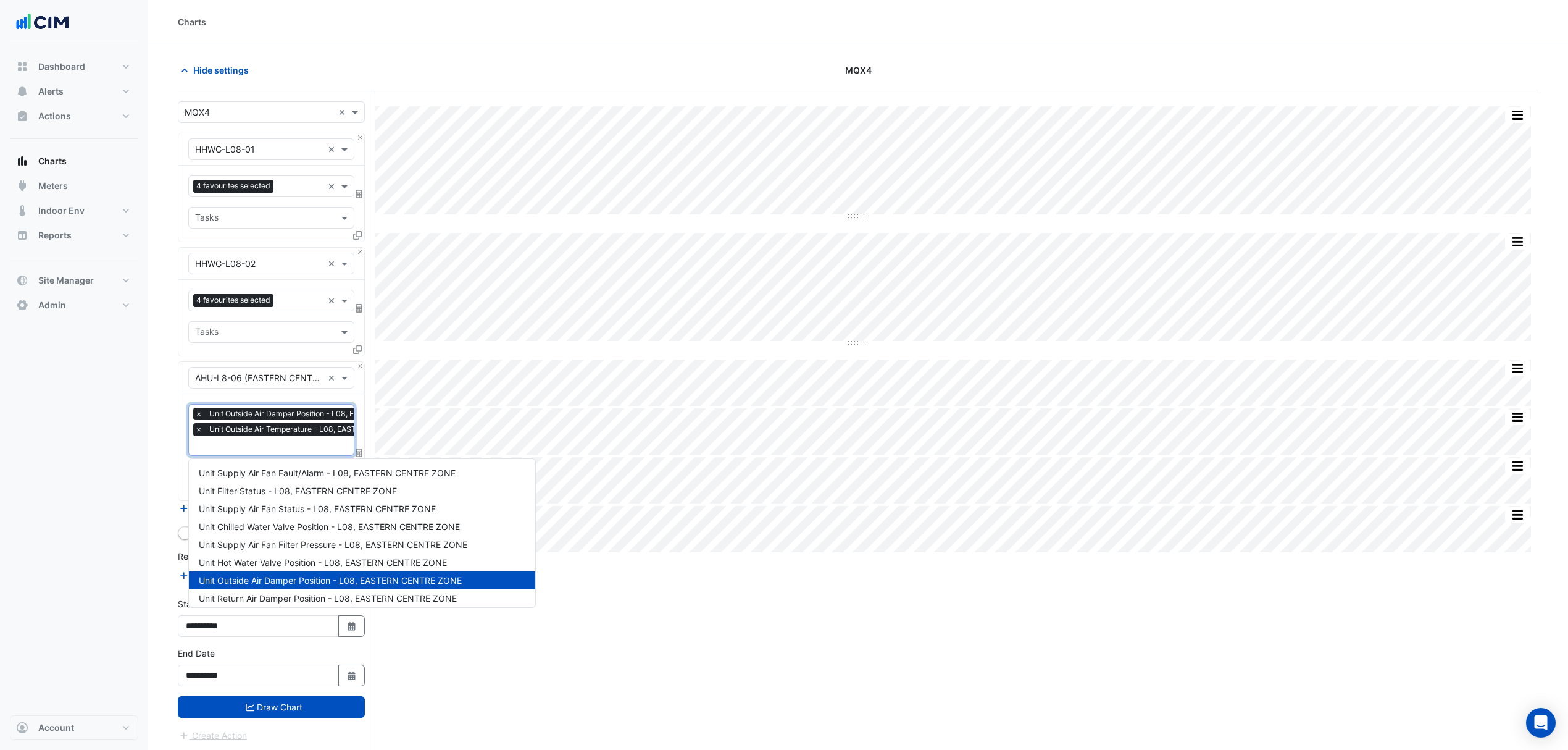
click at [272, 449] on input "text" at bounding box center [318, 446] width 249 height 13
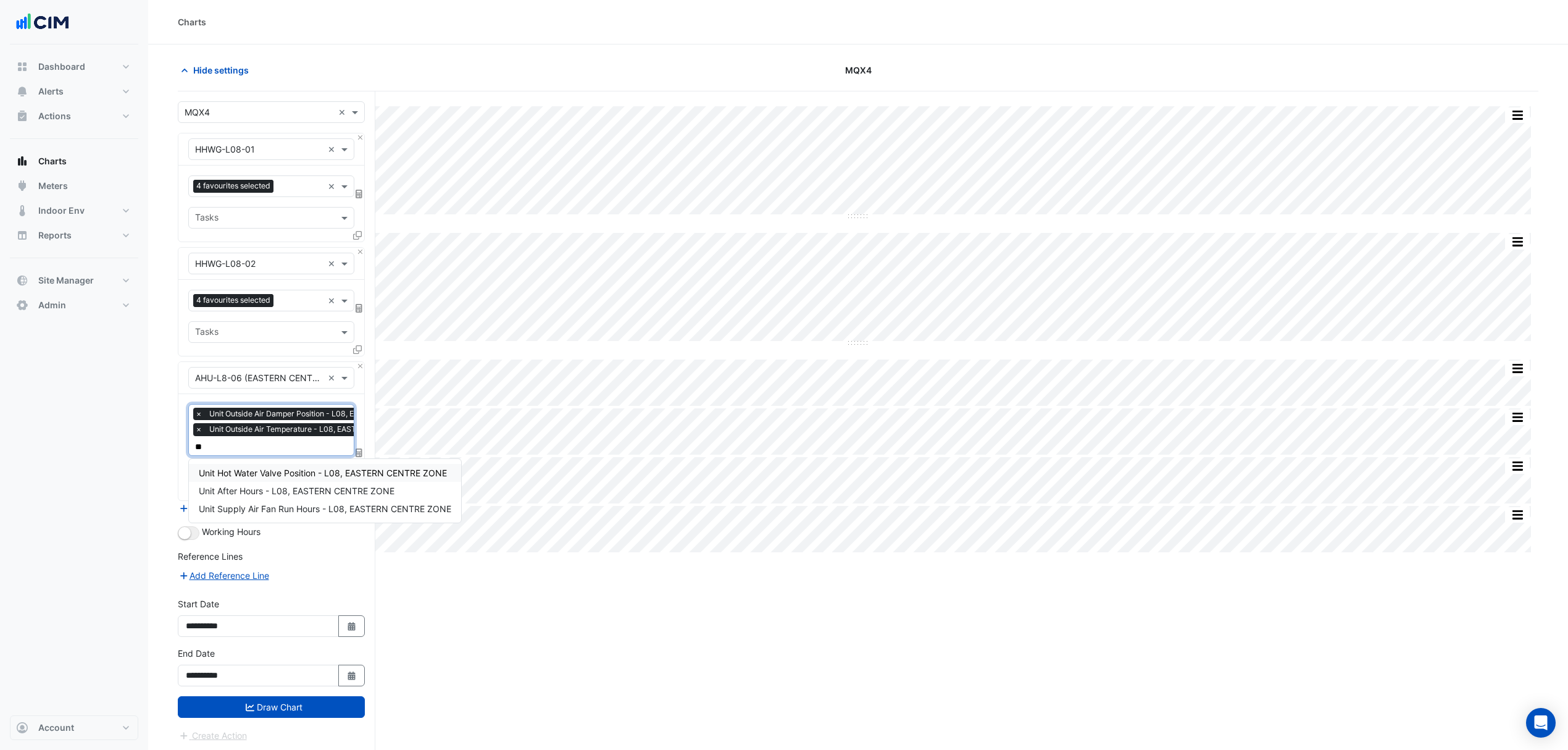
type input "***"
click at [296, 474] on span "Unit Hot Water Valve Position - L08, EASTERN CENTRE ZONE" at bounding box center [322, 472] width 249 height 11
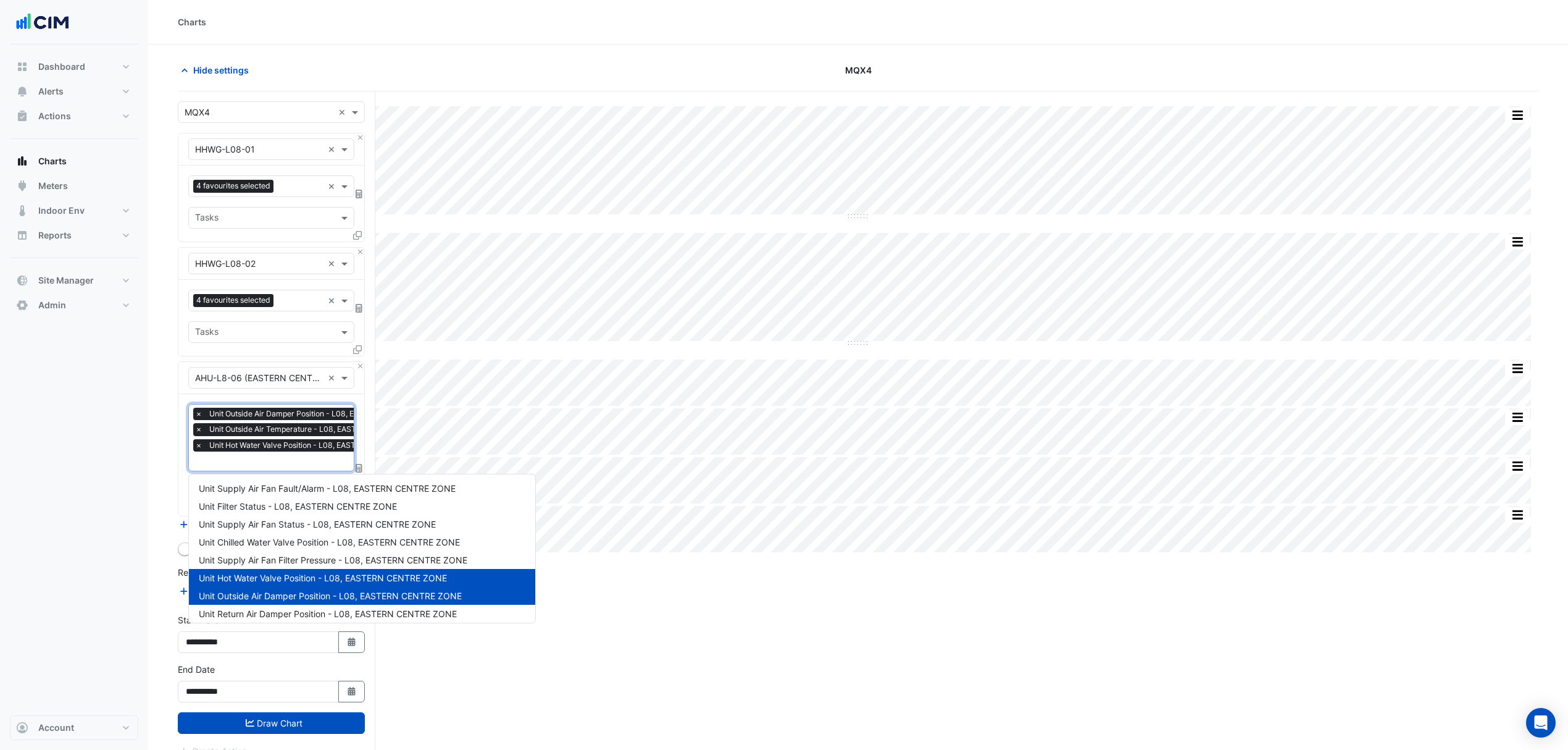
click at [287, 464] on input "text" at bounding box center [318, 461] width 249 height 13
click at [184, 466] on div "Favourites × Unit Outside Air Damper Position - L08, EASTERN CENTRE ZONE × Unit…" at bounding box center [271, 454] width 186 height 122
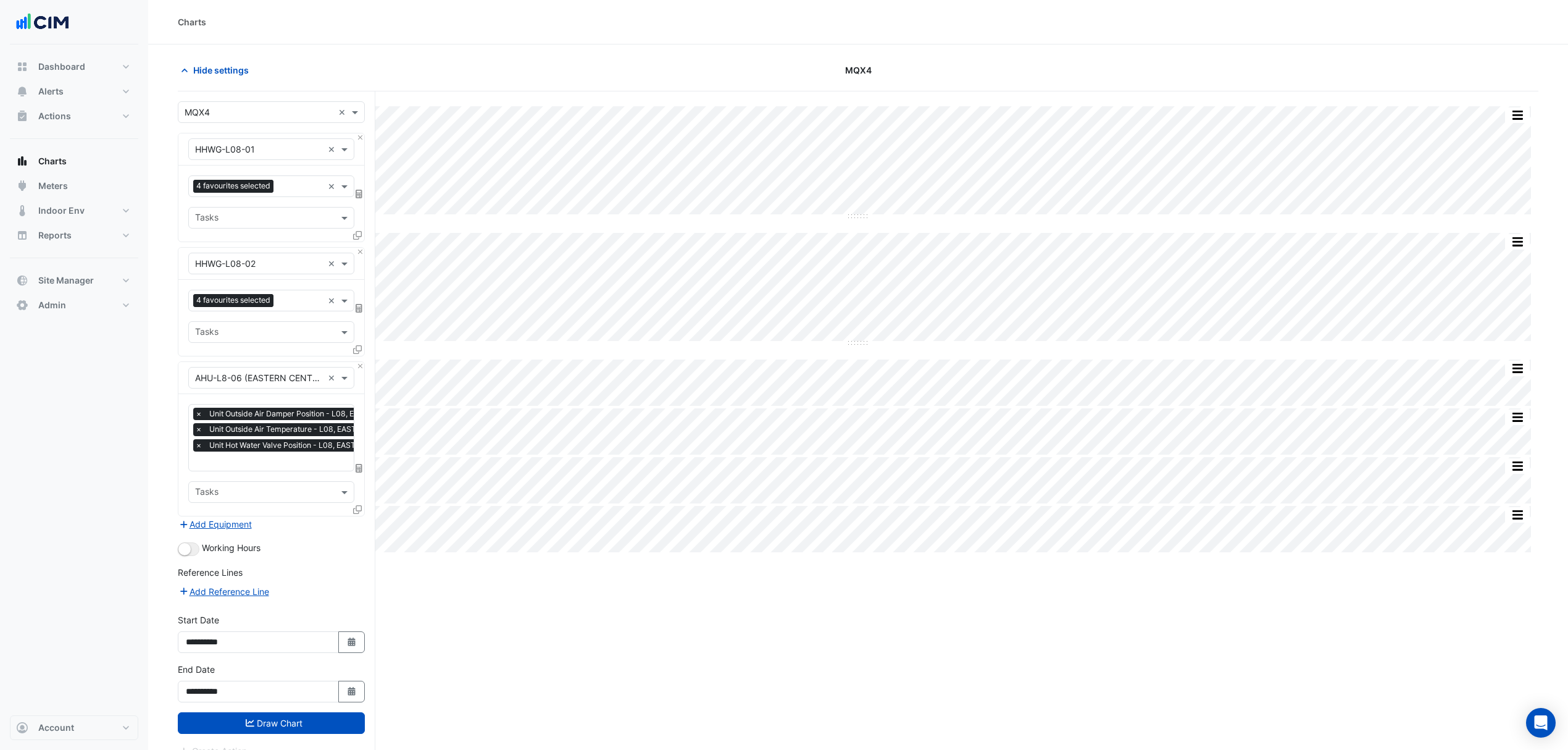
click at [253, 721] on icon "submit" at bounding box center [250, 722] width 9 height 9
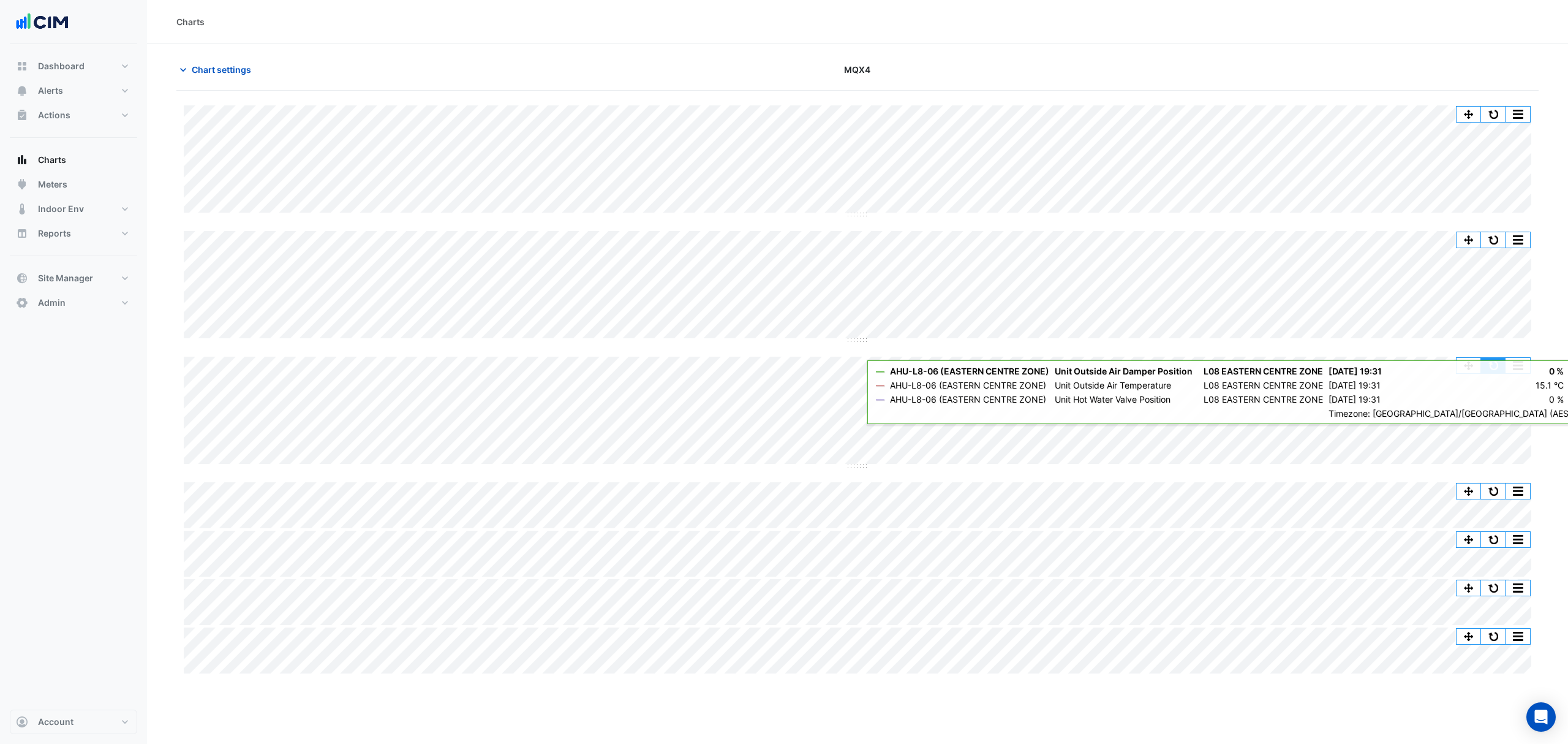
click at [1490, 364] on button "button" at bounding box center [1493, 365] width 25 height 15
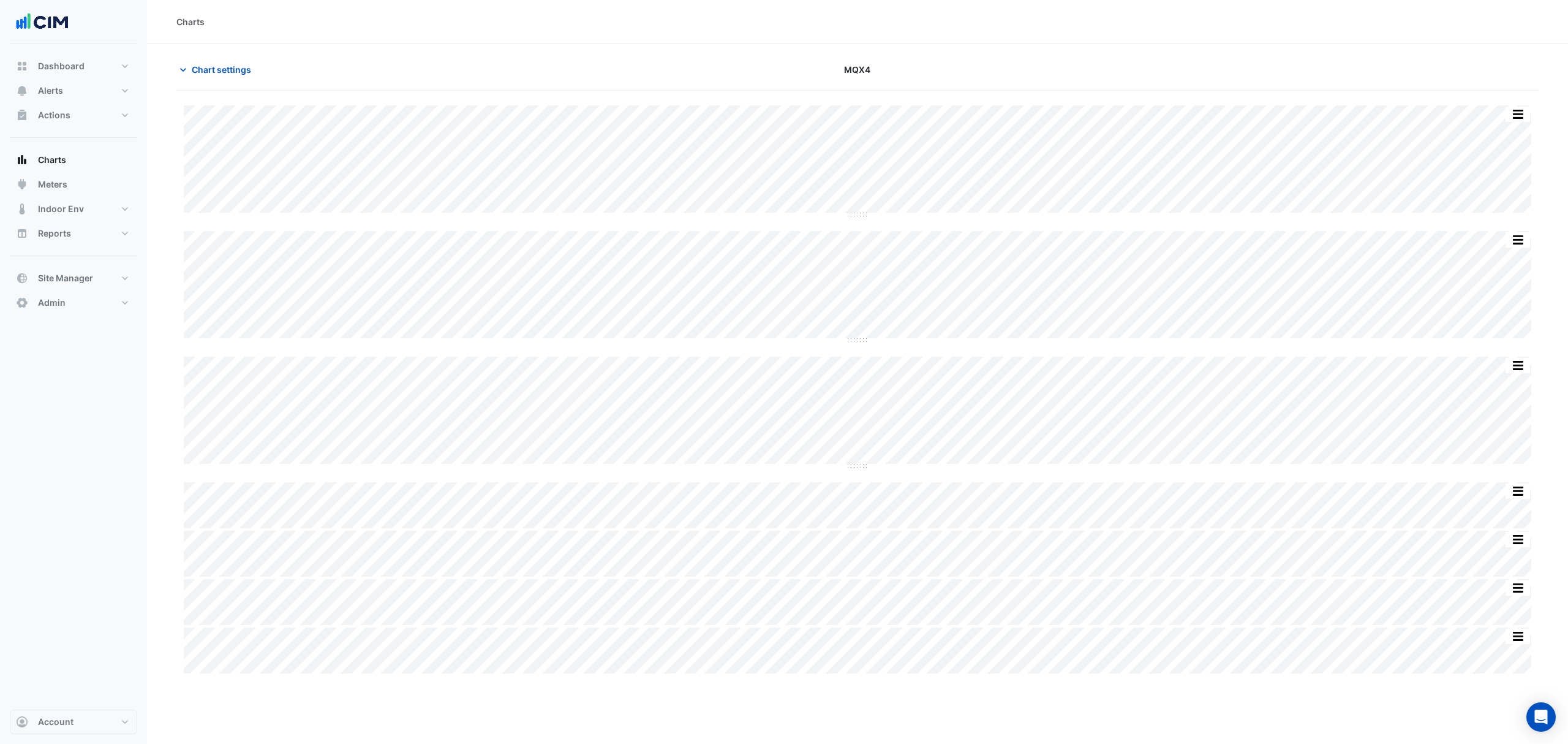
click at [236, 76] on span "Chart settings" at bounding box center [222, 69] width 59 height 13
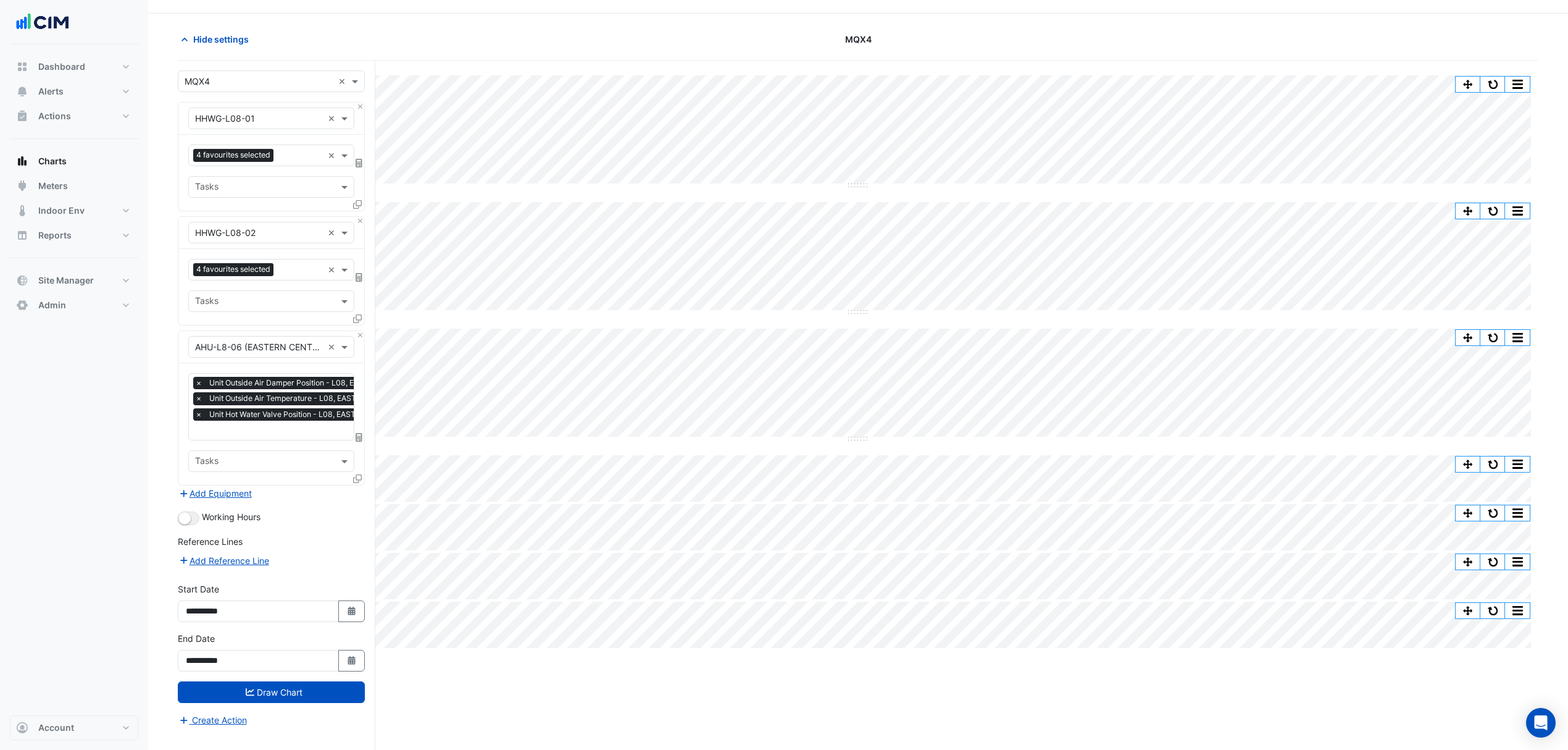
scroll to position [48, 0]
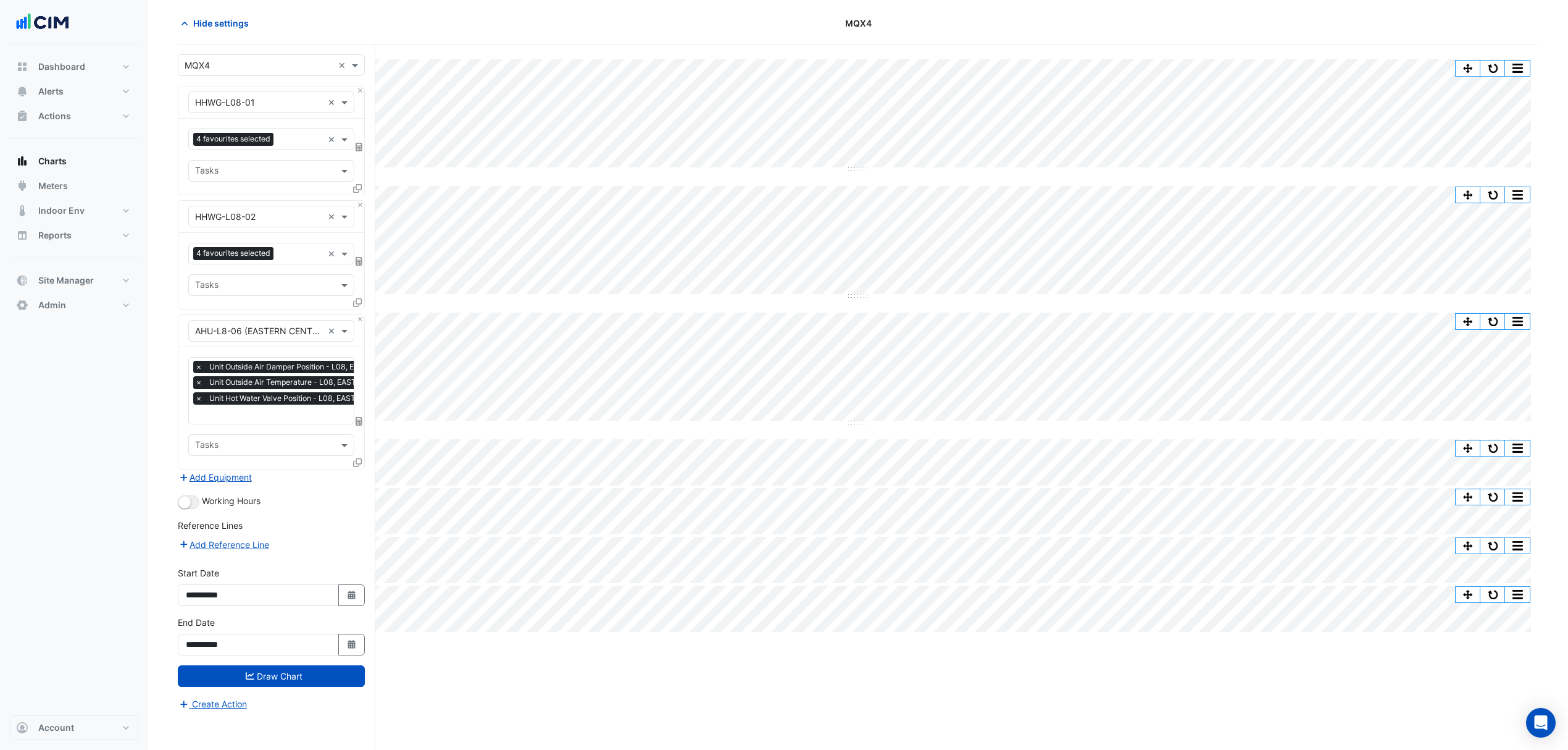
click at [231, 474] on button "Add Equipment" at bounding box center [215, 477] width 75 height 14
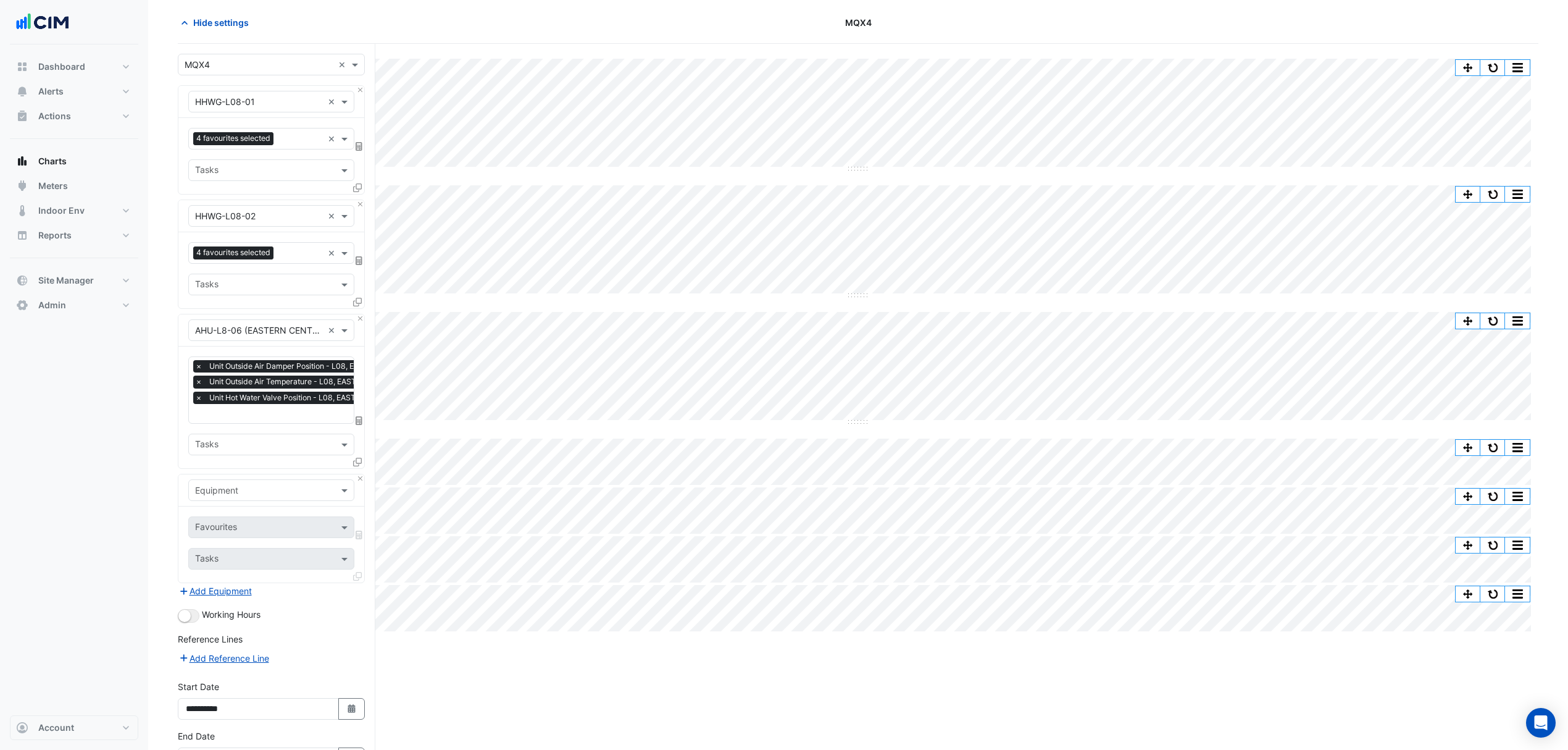
click at [229, 487] on input "text" at bounding box center [259, 490] width 128 height 13
type input "*******"
click at [245, 512] on div "Weather" at bounding box center [270, 518] width 164 height 18
click at [343, 528] on span at bounding box center [345, 526] width 15 height 13
click at [330, 524] on div at bounding box center [329, 527] width 14 height 14
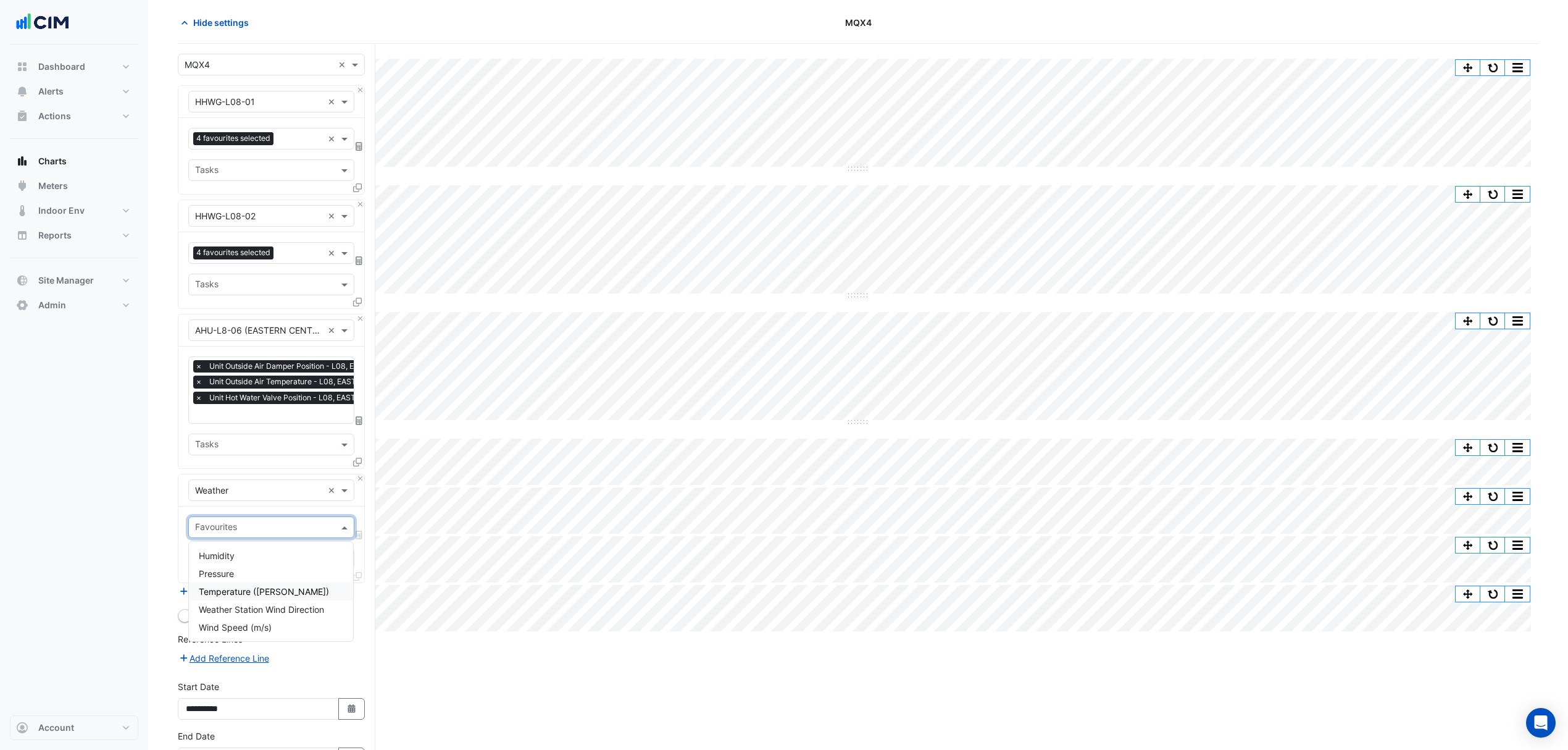
click at [251, 591] on span "Temperature ([PERSON_NAME])" at bounding box center [263, 591] width 130 height 11
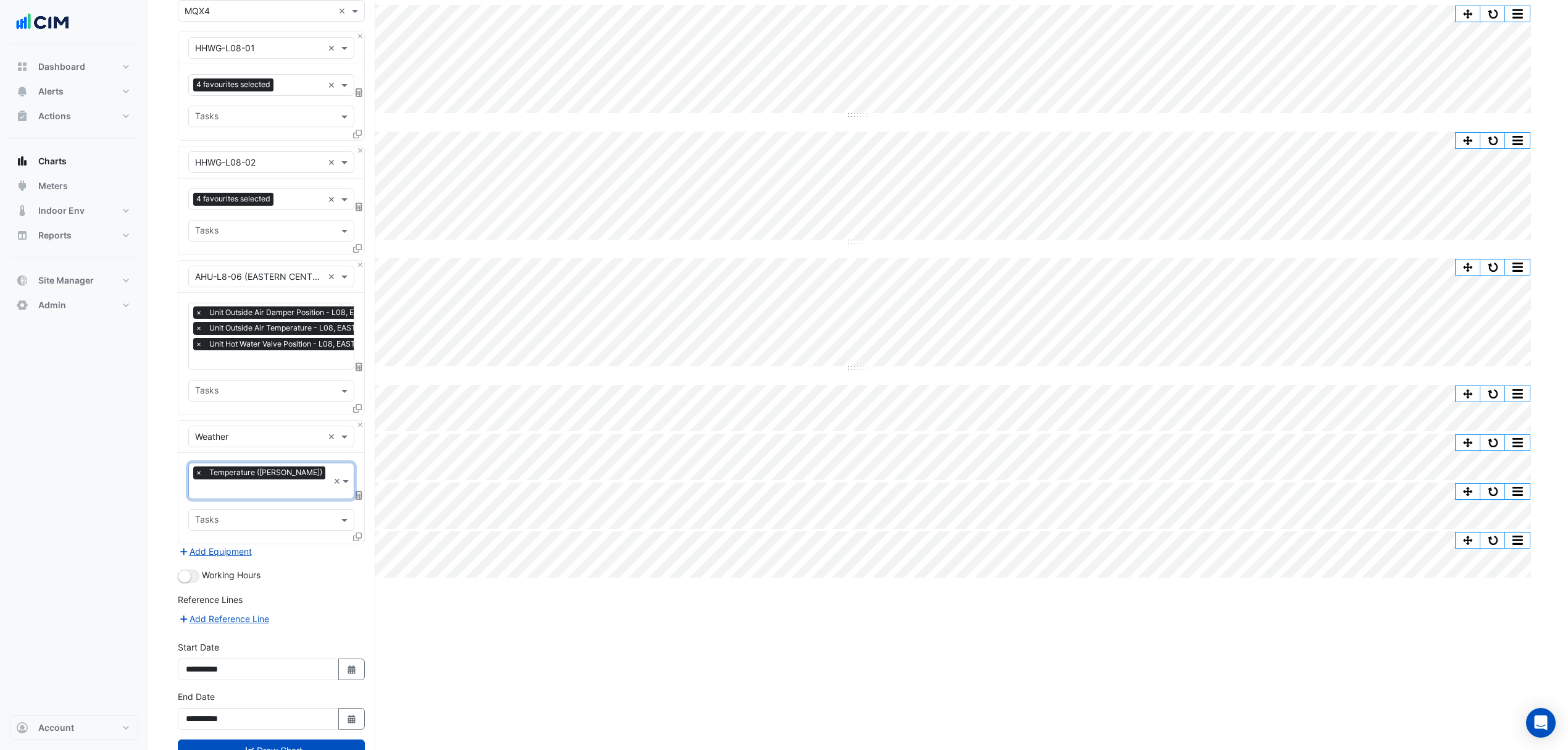
scroll to position [135, 0]
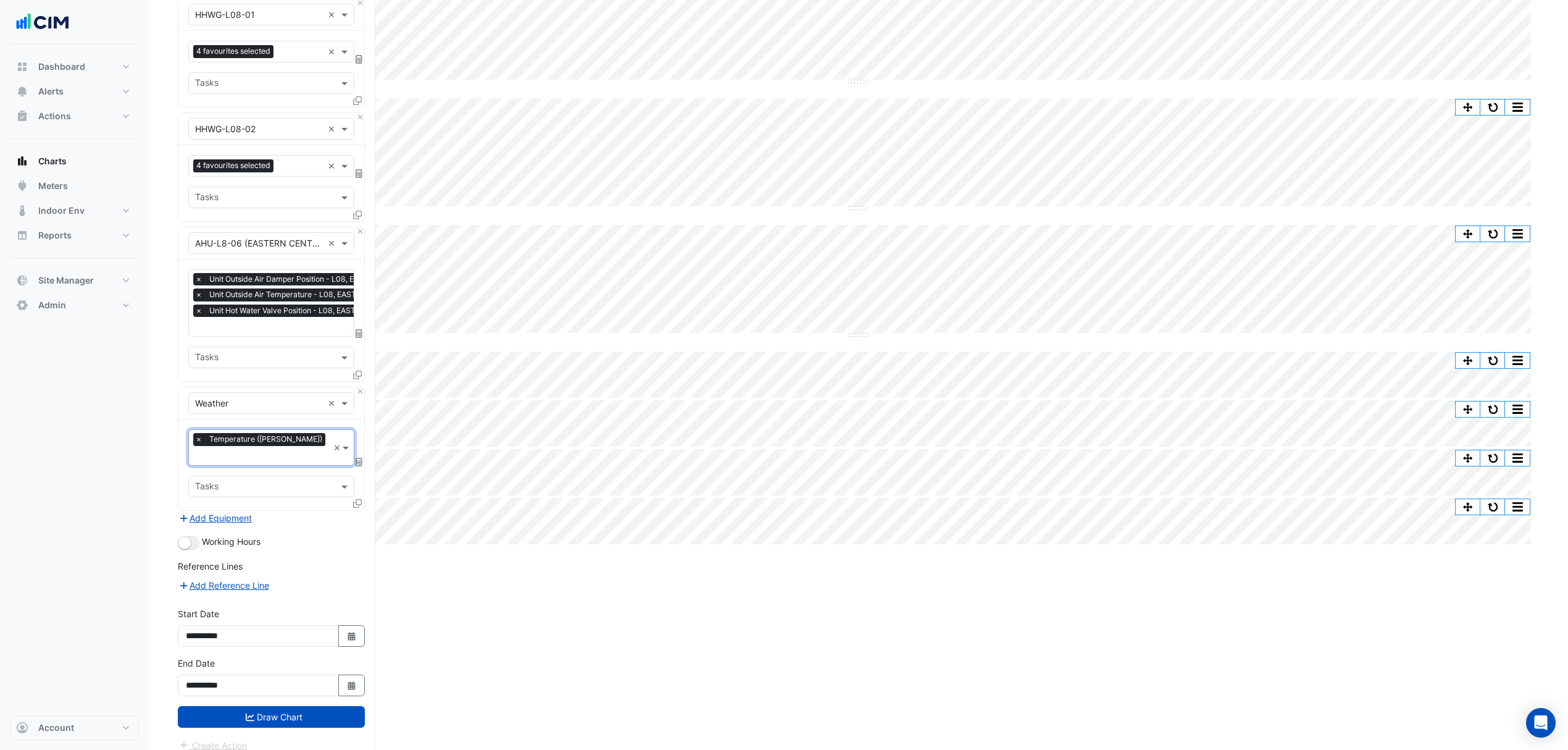
click at [235, 706] on button "Draw Chart" at bounding box center [270, 717] width 187 height 22
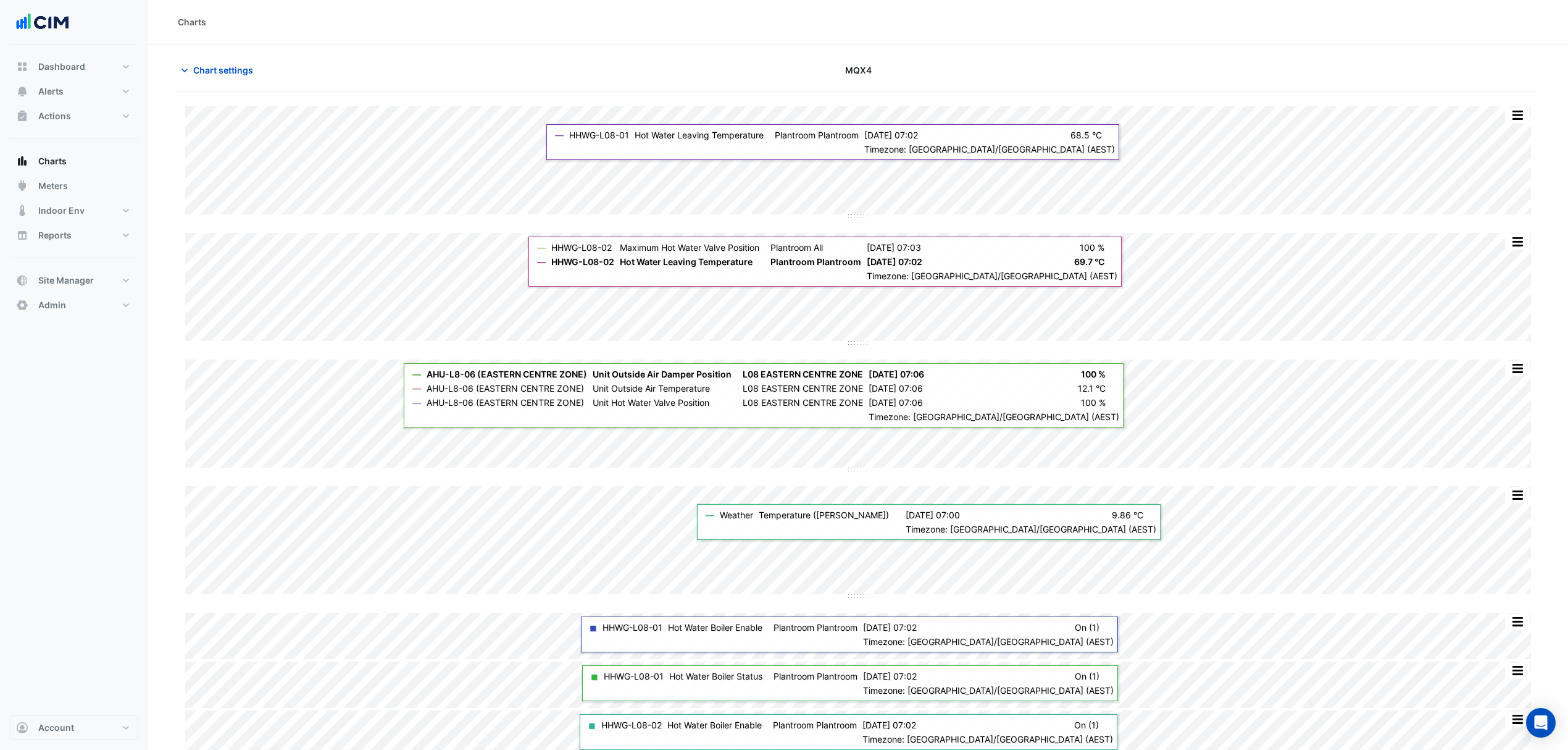
scroll to position [58, 0]
